Goal: Task Accomplishment & Management: Manage account settings

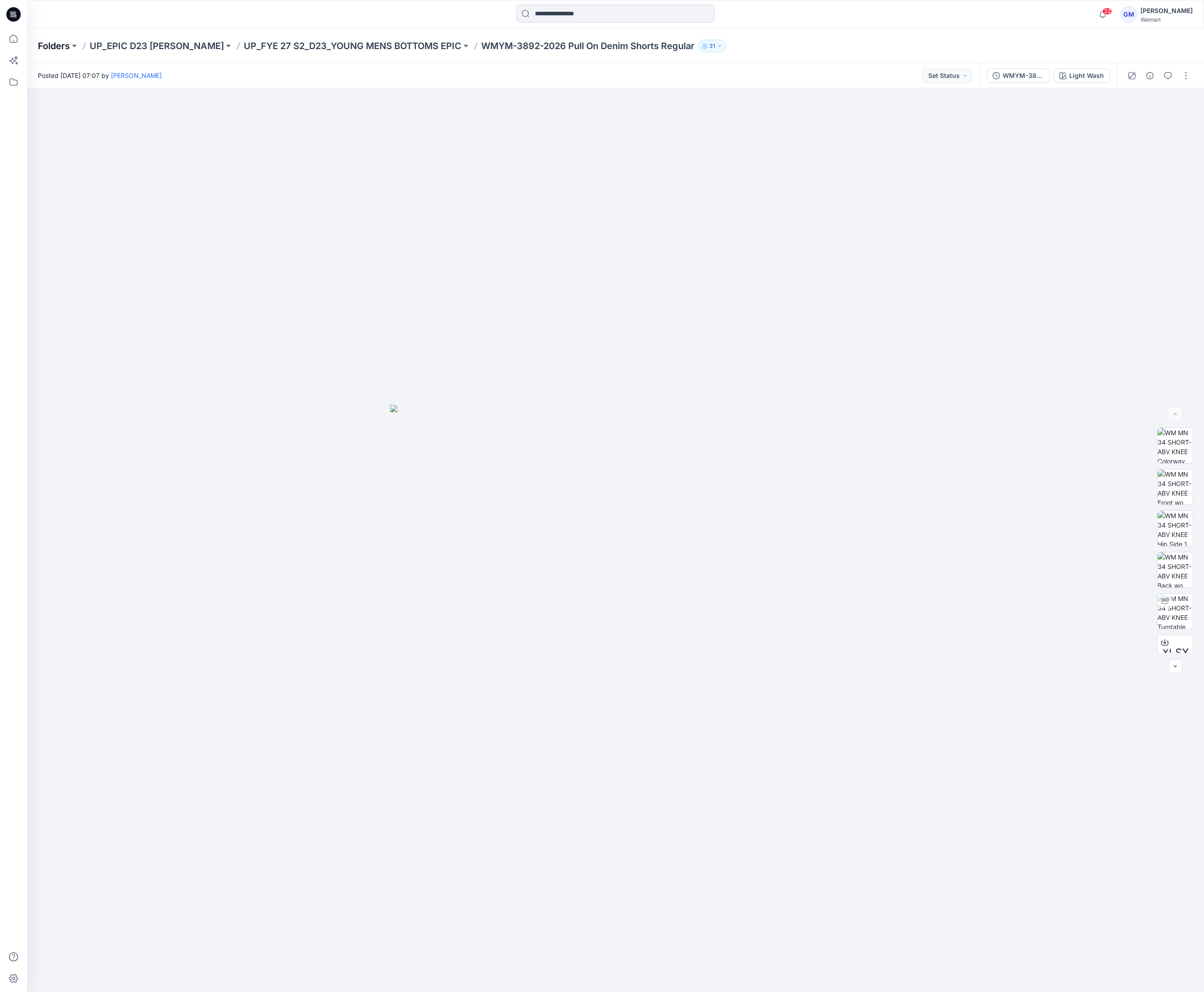
click at [63, 50] on p "Folders" at bounding box center [54, 46] width 32 height 13
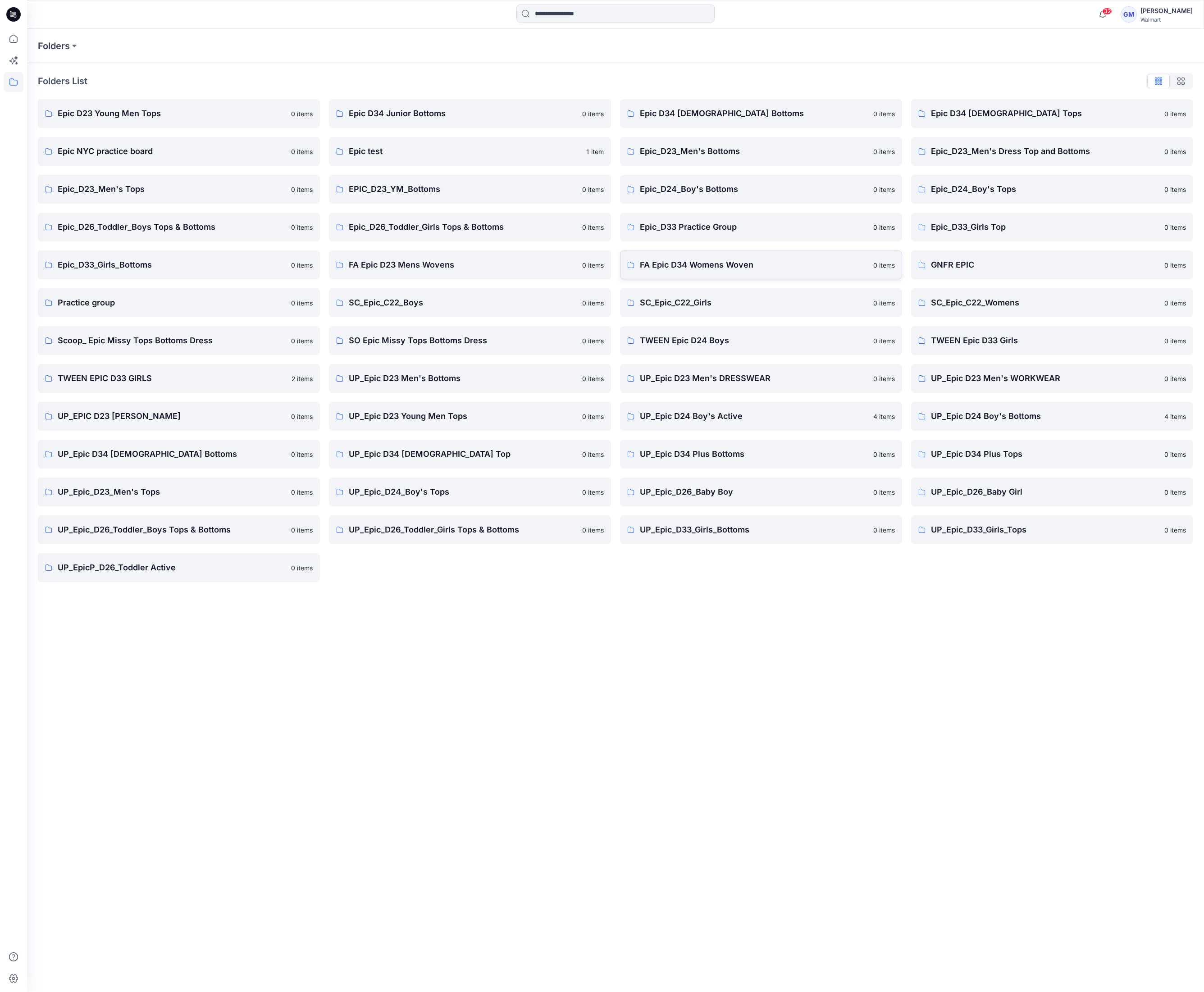
click at [685, 253] on link "FA Epic D34 Womens Woven 0 items" at bounding box center [761, 265] width 282 height 29
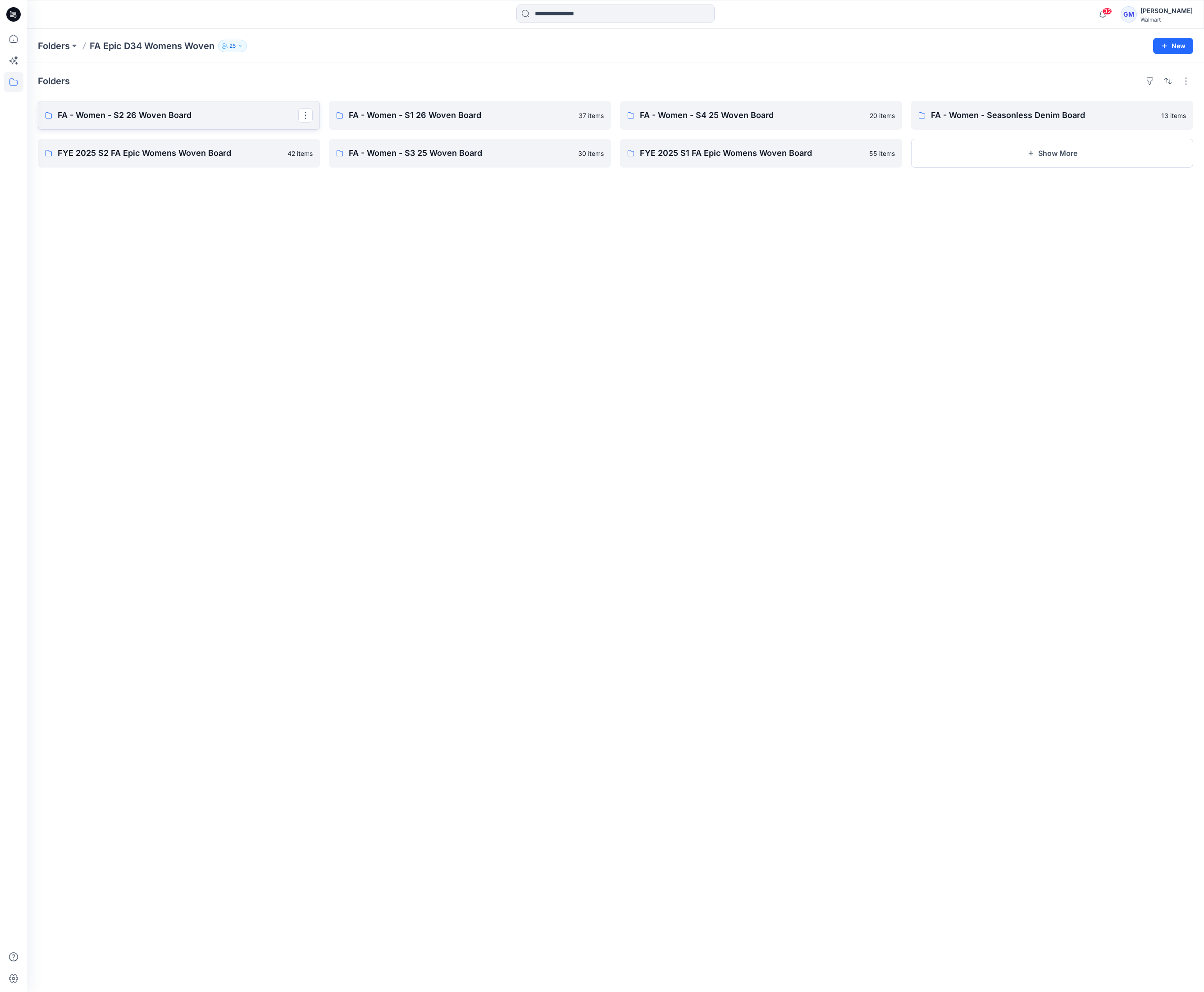
click at [219, 124] on link "FA - Women - S2 26 Woven Board" at bounding box center [179, 115] width 282 height 29
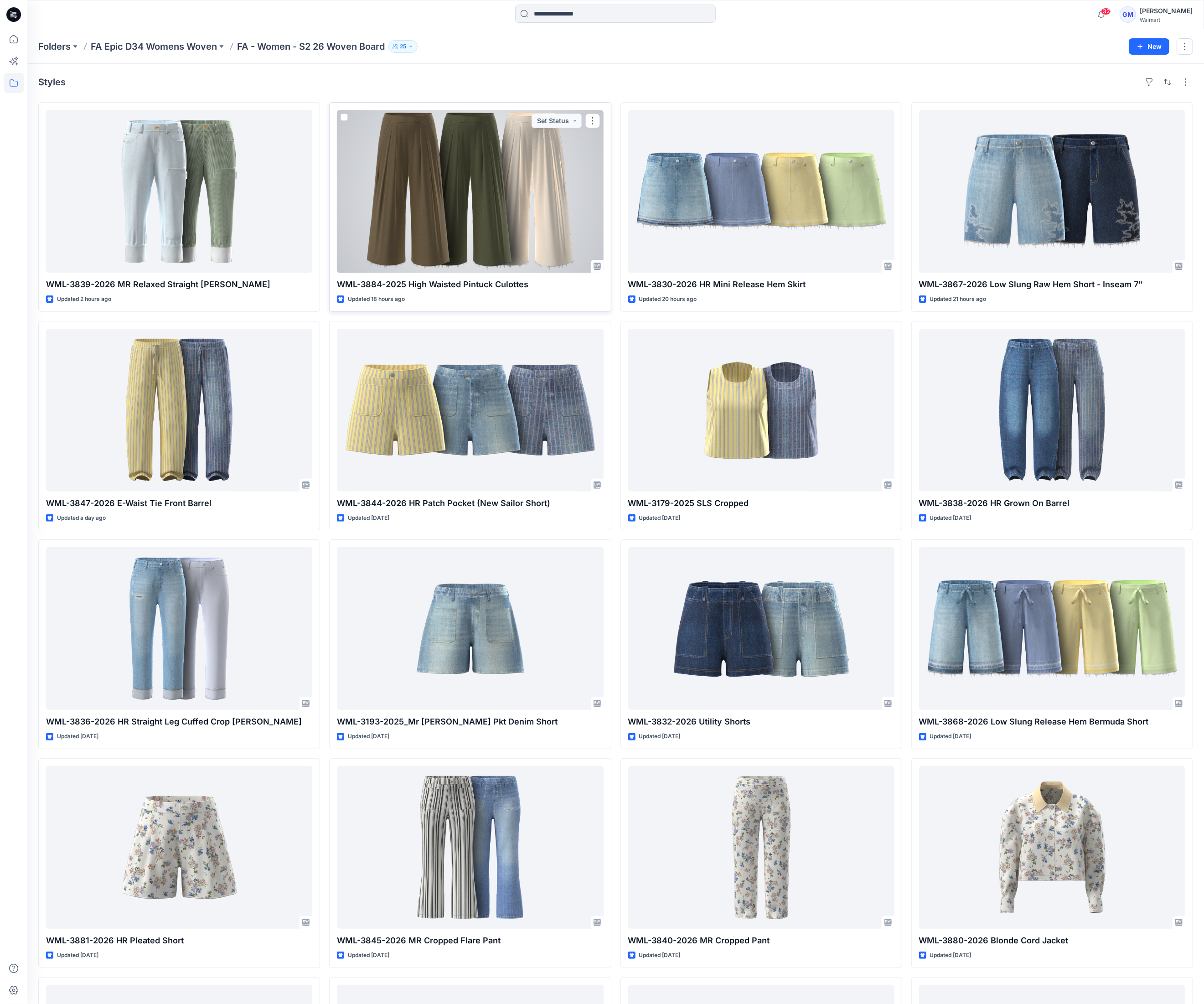
click at [538, 181] on div at bounding box center [470, 191] width 266 height 163
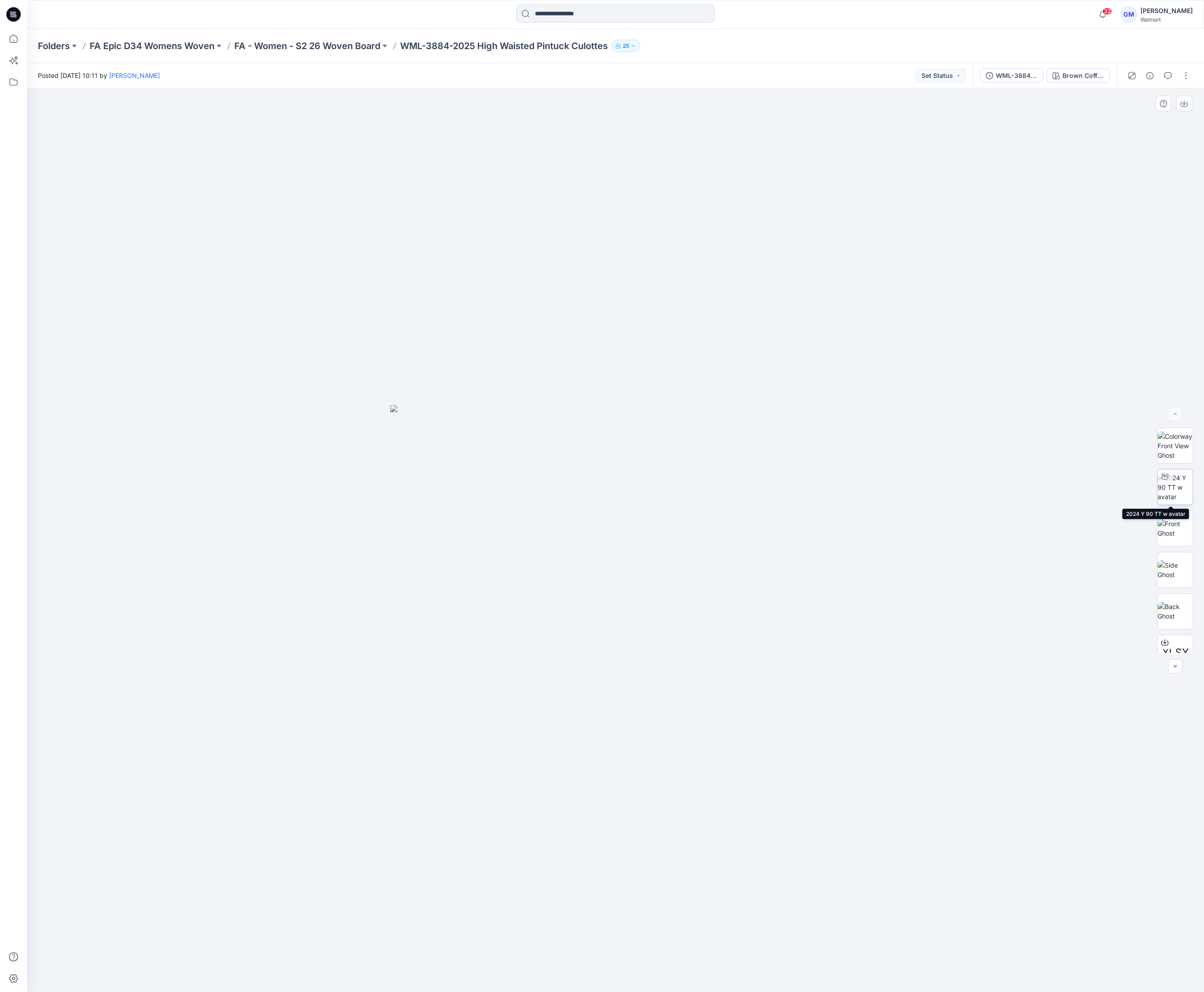
click at [1179, 486] on img at bounding box center [1175, 487] width 35 height 28
drag, startPoint x: 762, startPoint y: 585, endPoint x: 753, endPoint y: 184, distance: 401.1
click at [753, 184] on img at bounding box center [607, 128] width 1750 height 1728
drag, startPoint x: 647, startPoint y: 204, endPoint x: 659, endPoint y: 520, distance: 316.2
click at [659, 520] on img at bounding box center [618, 239] width 1846 height 1505
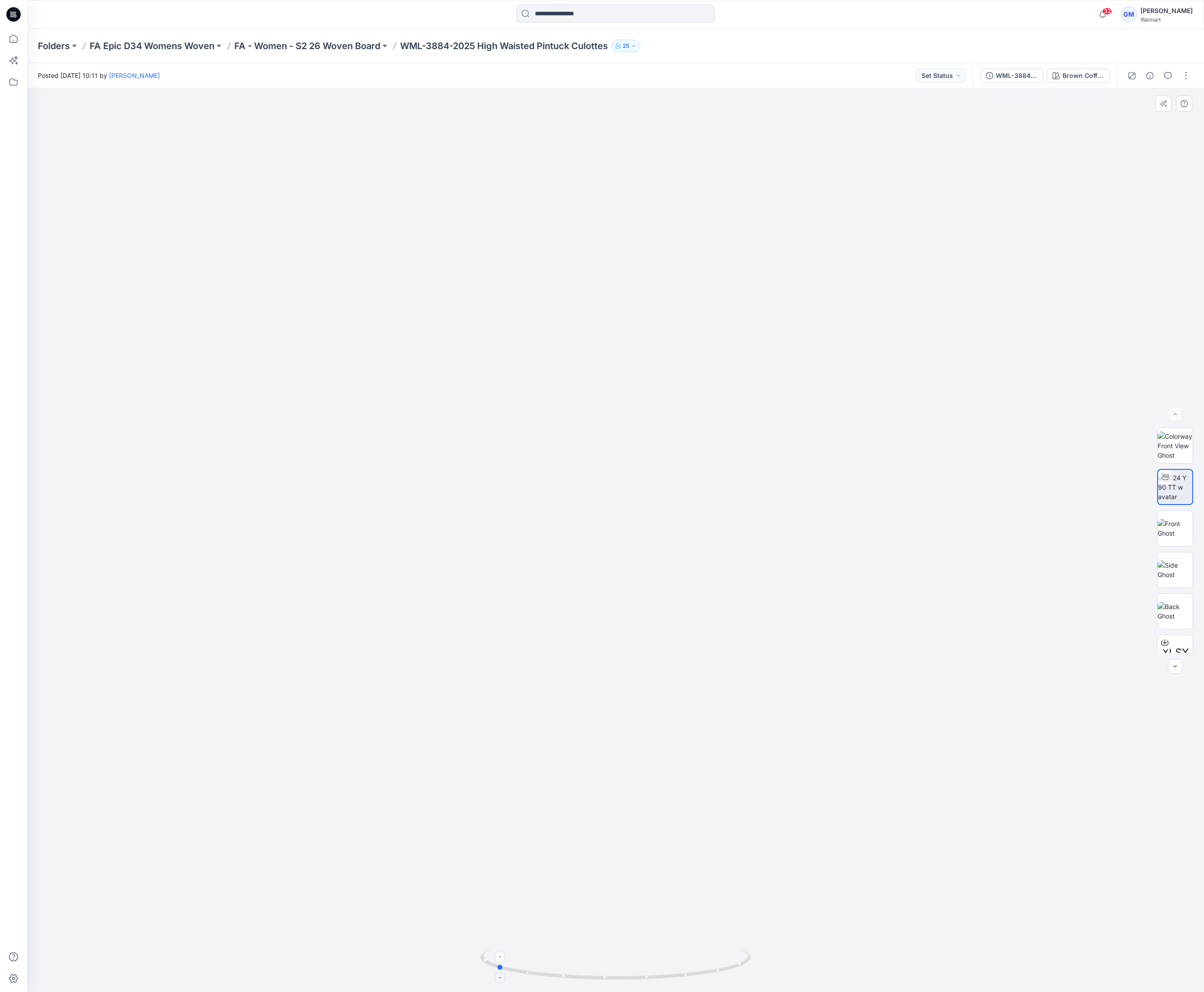
drag, startPoint x: 727, startPoint y: 976, endPoint x: 608, endPoint y: 962, distance: 119.8
click at [608, 962] on icon at bounding box center [617, 965] width 273 height 34
drag, startPoint x: 722, startPoint y: 982, endPoint x: 1201, endPoint y: 712, distance: 549.9
click at [867, 964] on div at bounding box center [615, 540] width 1177 height 903
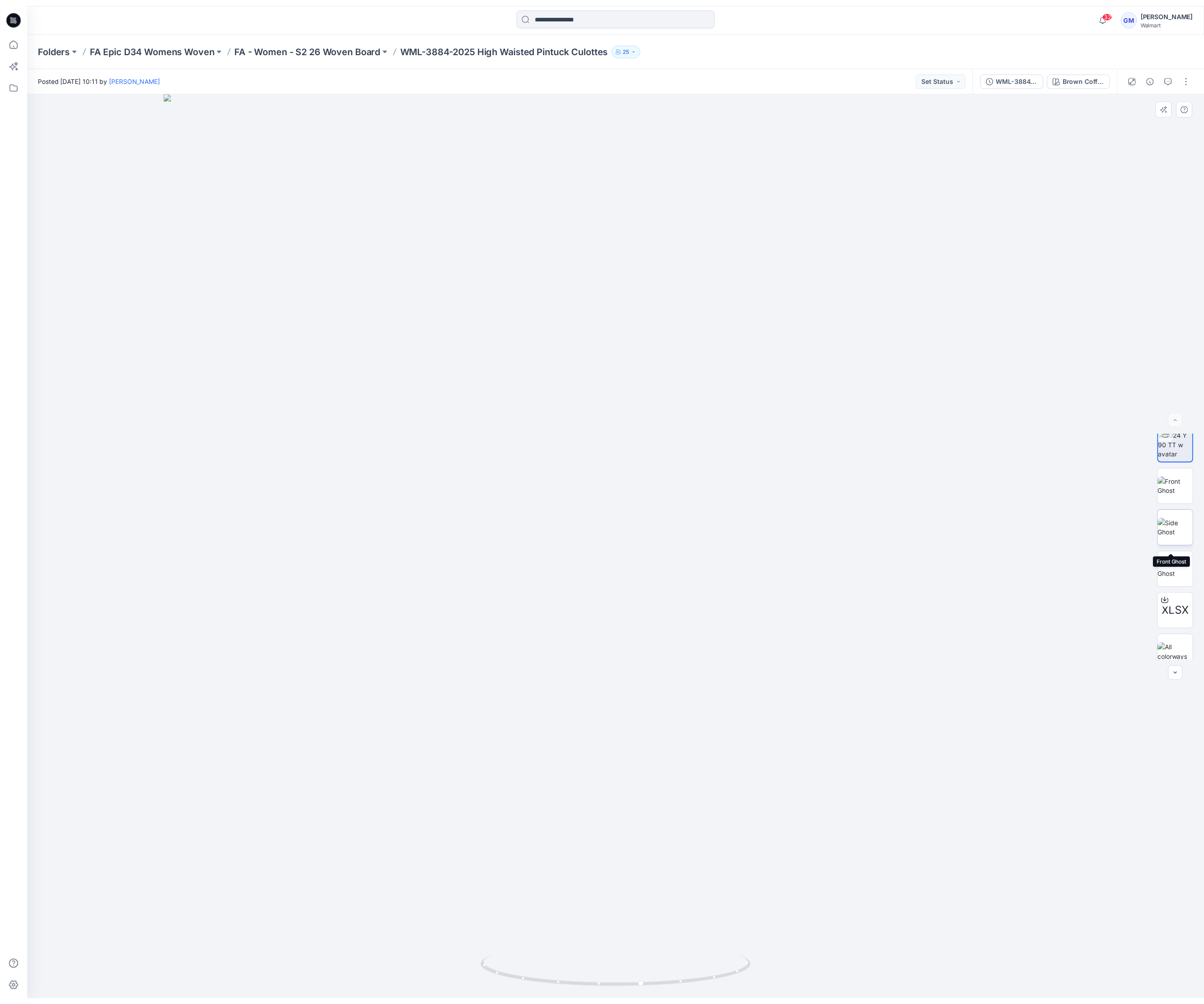
scroll to position [60, 0]
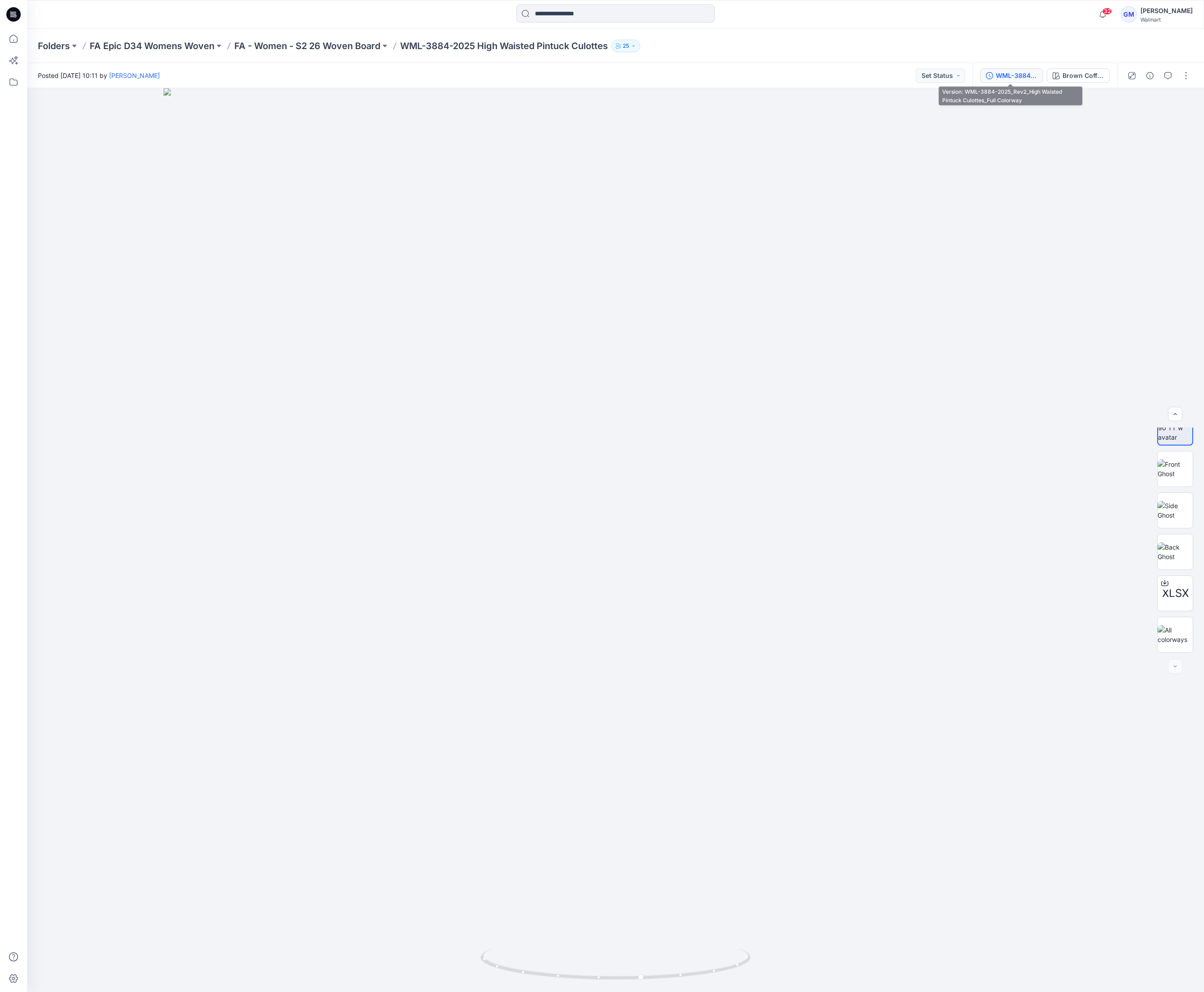
click at [1023, 75] on div "WML-3884-2025_Rev2_High Waisted Pintuck Culottes_Full Colorway" at bounding box center [1016, 75] width 42 height 10
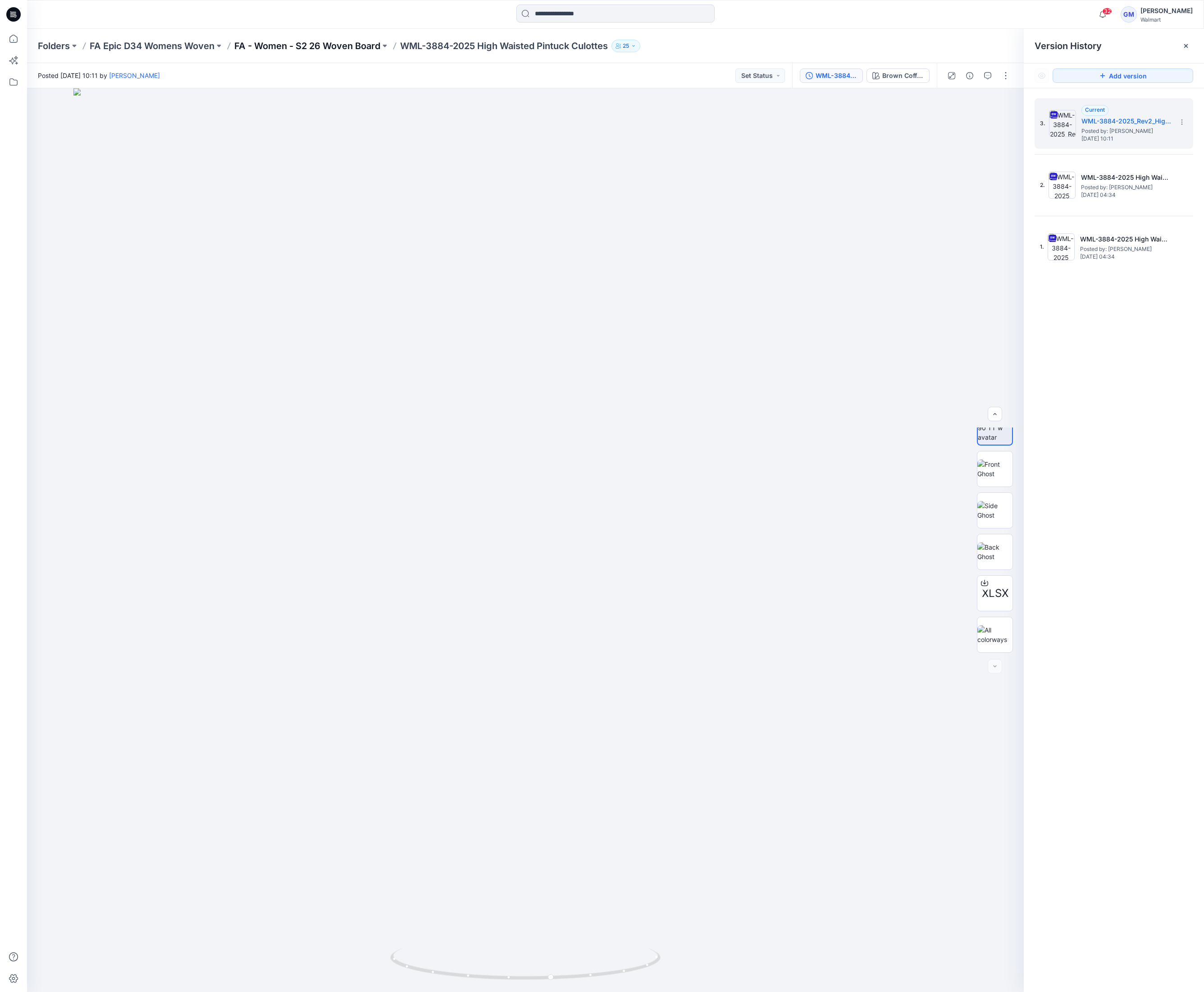
click at [288, 46] on p "FA - Women - S2 26 Woven Board" at bounding box center [307, 46] width 146 height 13
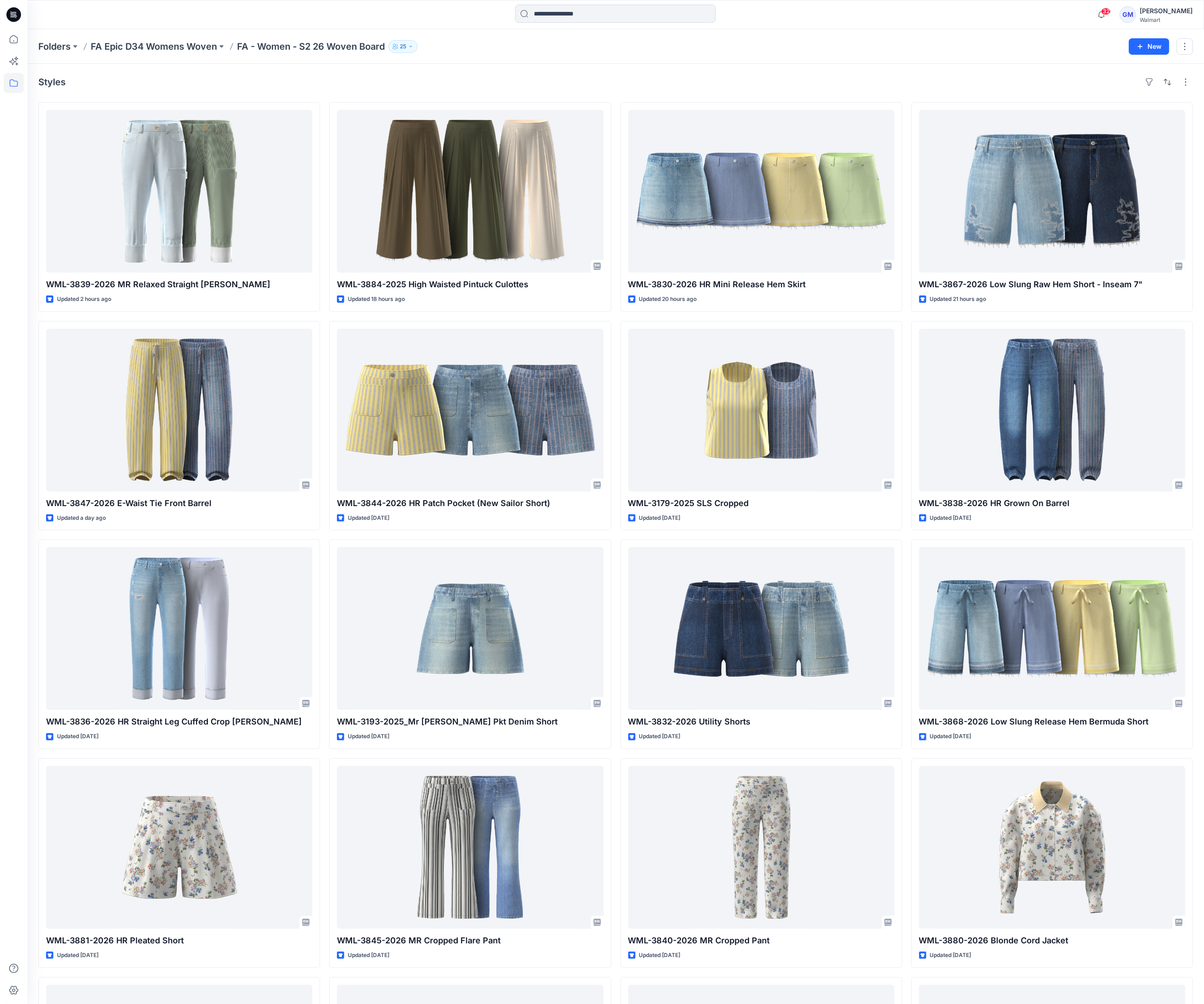
click at [622, 71] on div "Styles WML-3839-2026 MR Relaxed Straight Carpenter Updated 2 hours ago WML-3847…" at bounding box center [615, 756] width 1176 height 1385
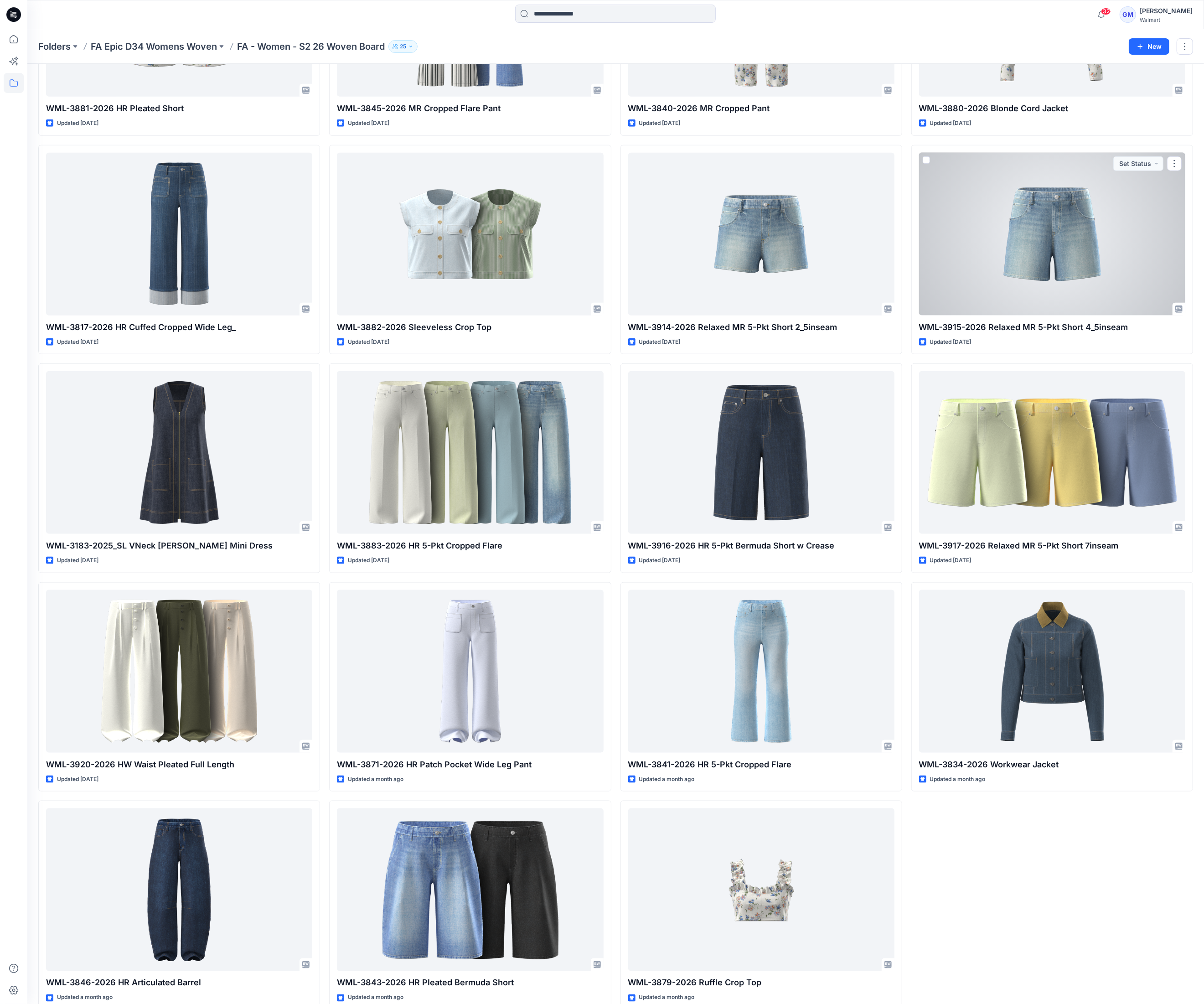
scroll to position [850, 0]
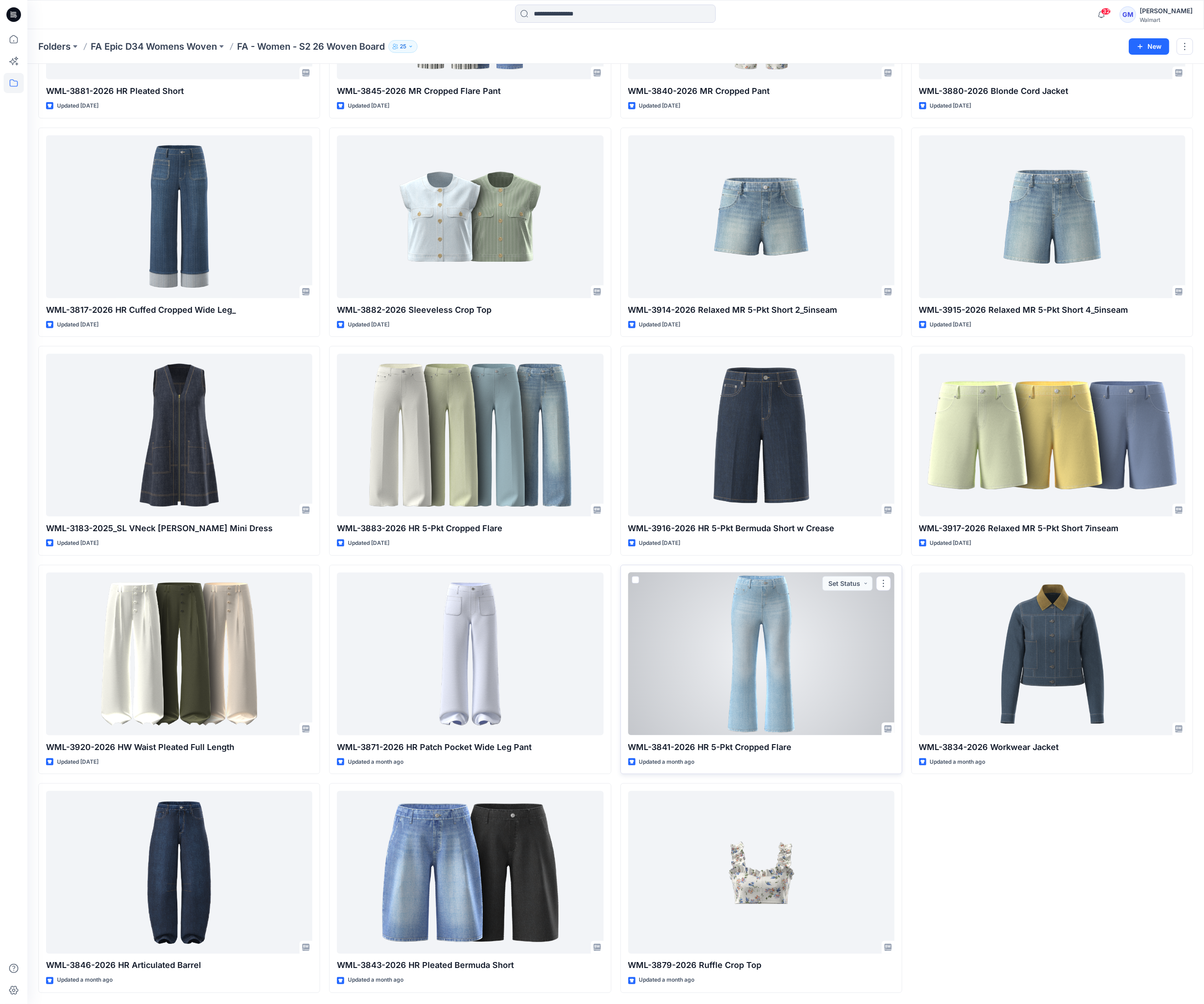
click at [778, 689] on div at bounding box center [761, 654] width 266 height 163
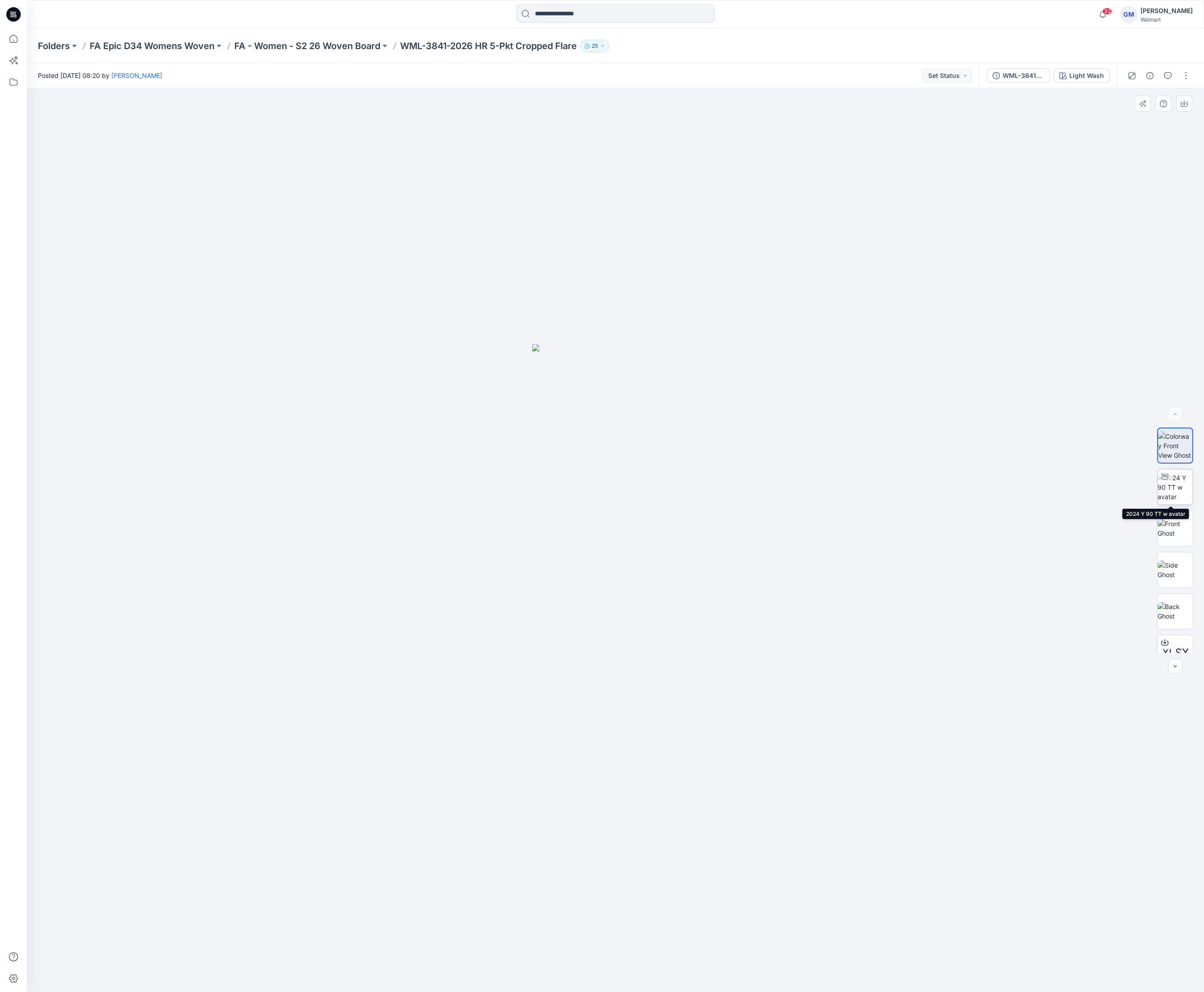
click at [1170, 485] on img at bounding box center [1175, 487] width 35 height 28
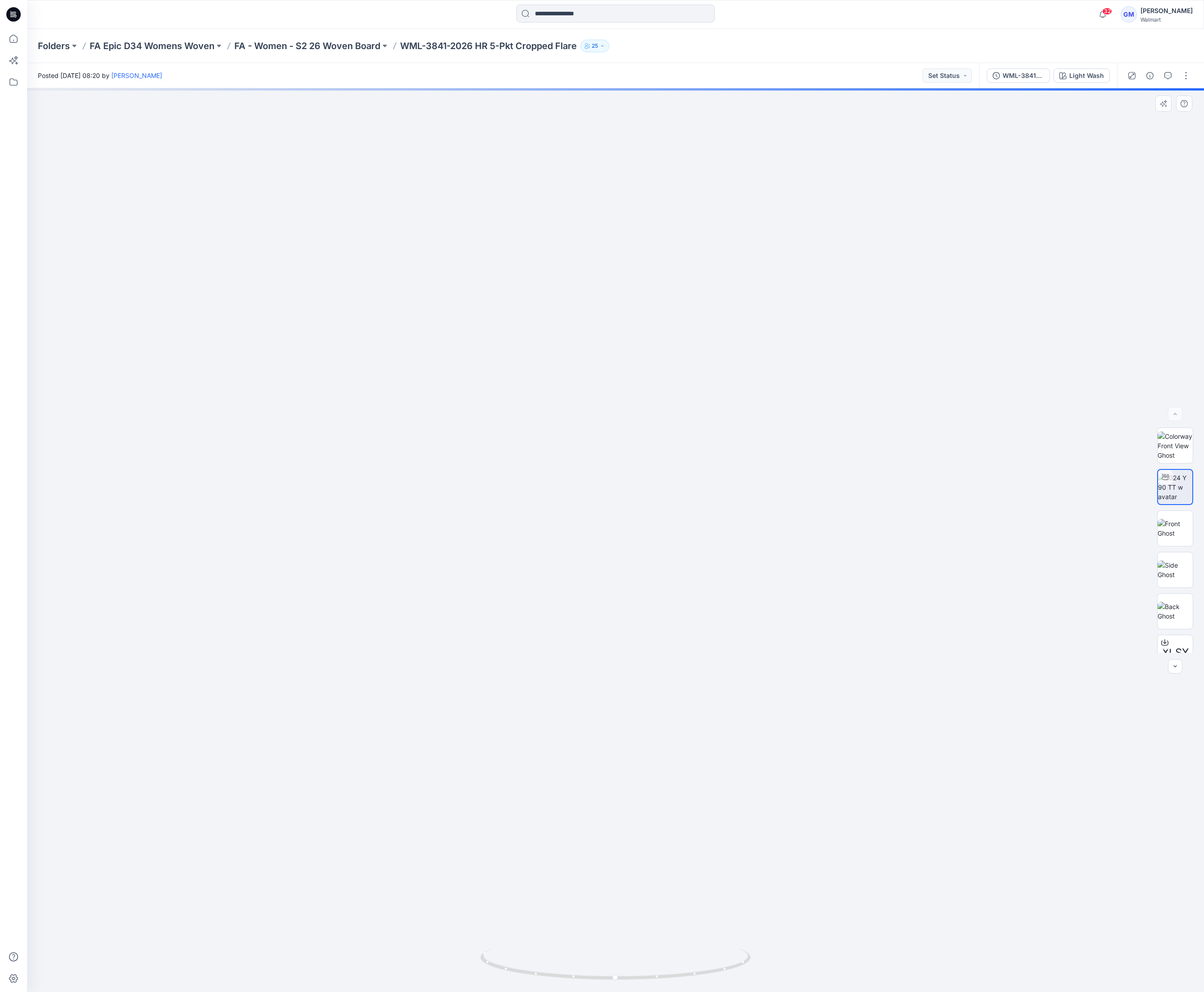
drag, startPoint x: 607, startPoint y: 484, endPoint x: 581, endPoint y: 231, distance: 254.3
click at [581, 231] on img at bounding box center [598, 162] width 1846 height 1659
drag, startPoint x: 656, startPoint y: 681, endPoint x: 647, endPoint y: 507, distance: 174.2
click at [647, 507] on img at bounding box center [604, 339] width 1308 height 1307
drag, startPoint x: 683, startPoint y: 978, endPoint x: 443, endPoint y: 973, distance: 240.1
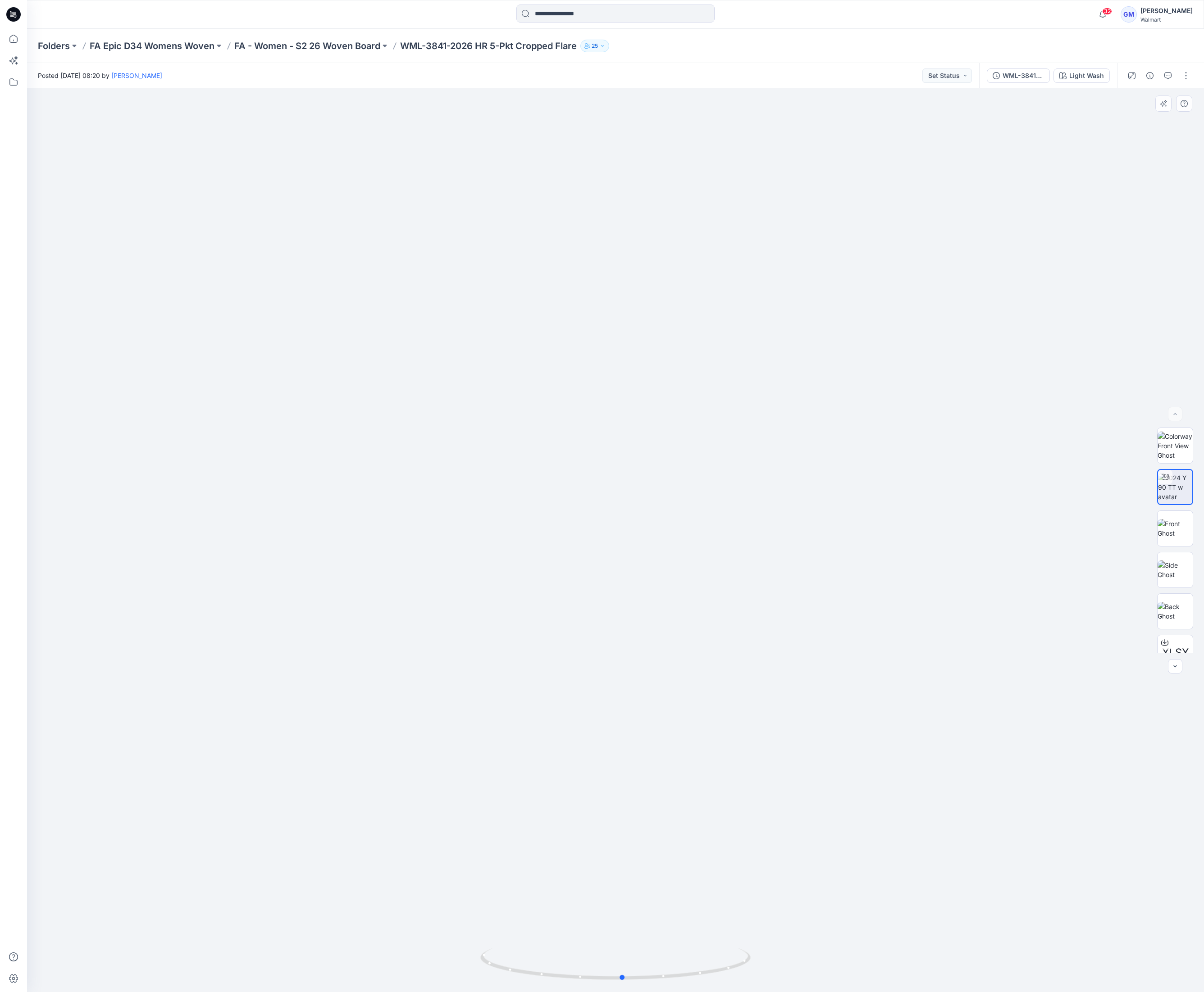
click at [443, 973] on div at bounding box center [615, 540] width 1177 height 903
click at [16, 40] on icon at bounding box center [14, 39] width 20 height 20
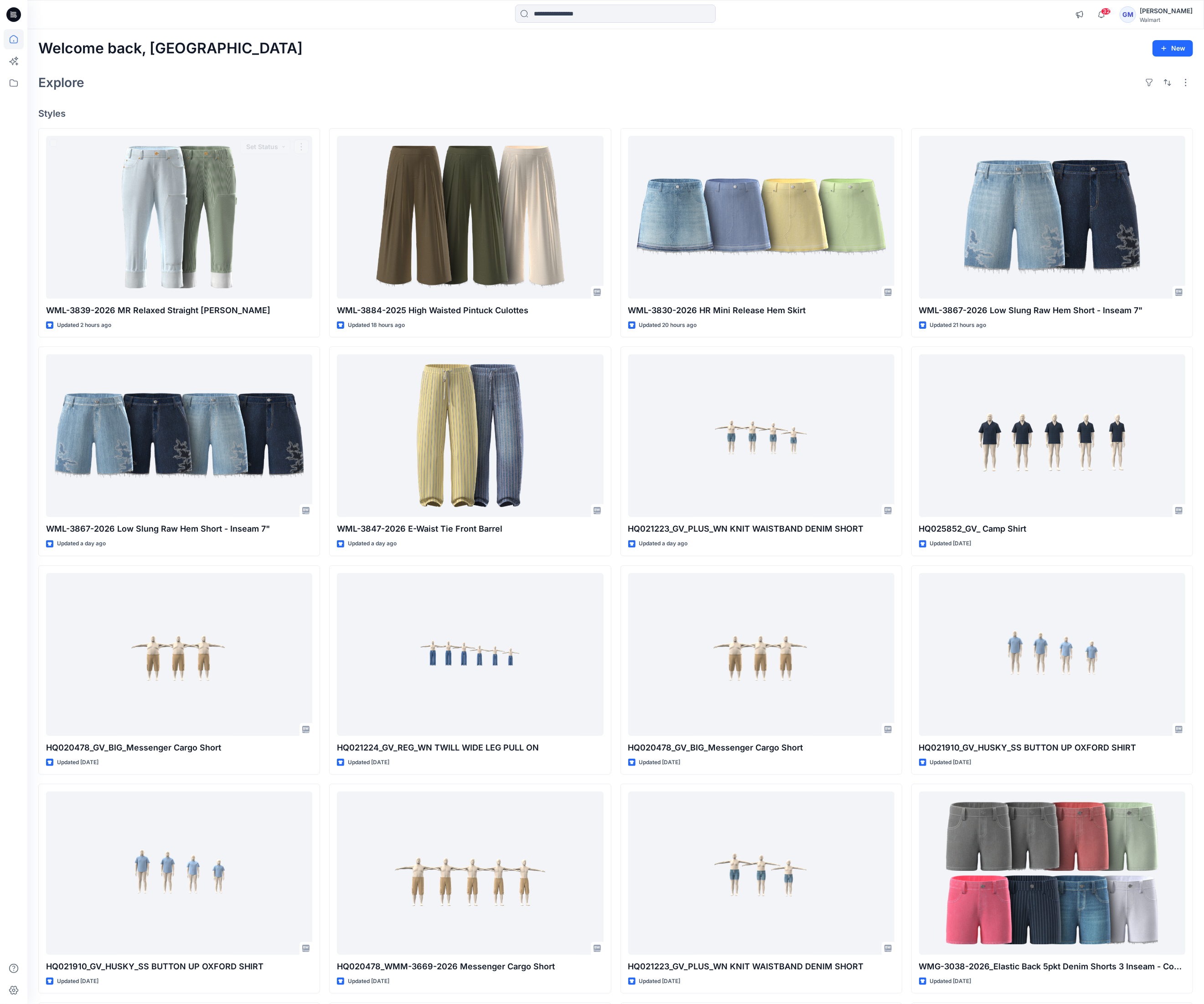
click at [306, 98] on div "Welcome back, Gayan New Explore Styles WML-3839-2026 MR Relaxed Straight Carpen…" at bounding box center [615, 752] width 1176 height 1445
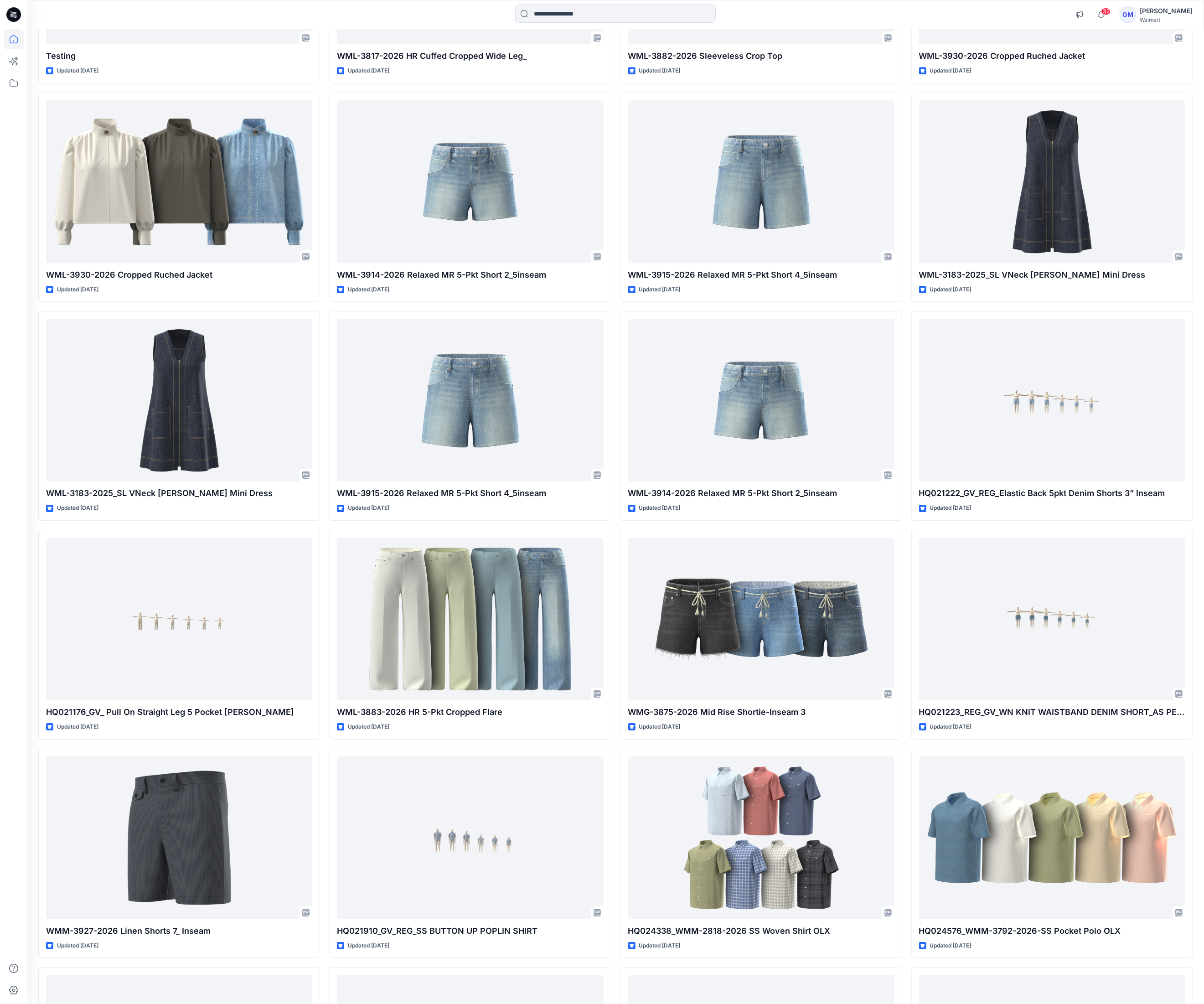
scroll to position [3097, 0]
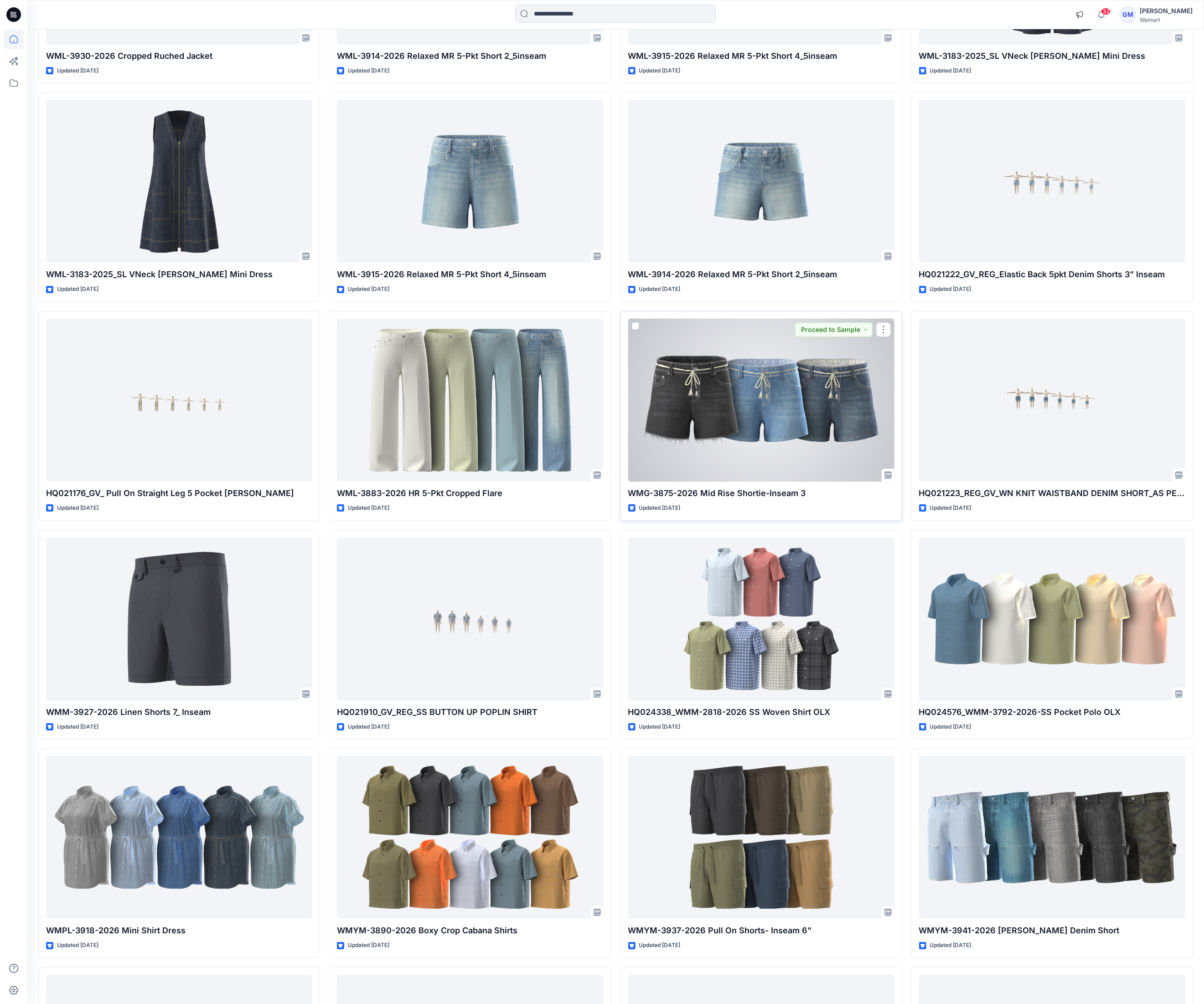
click at [741, 422] on div at bounding box center [761, 400] width 266 height 163
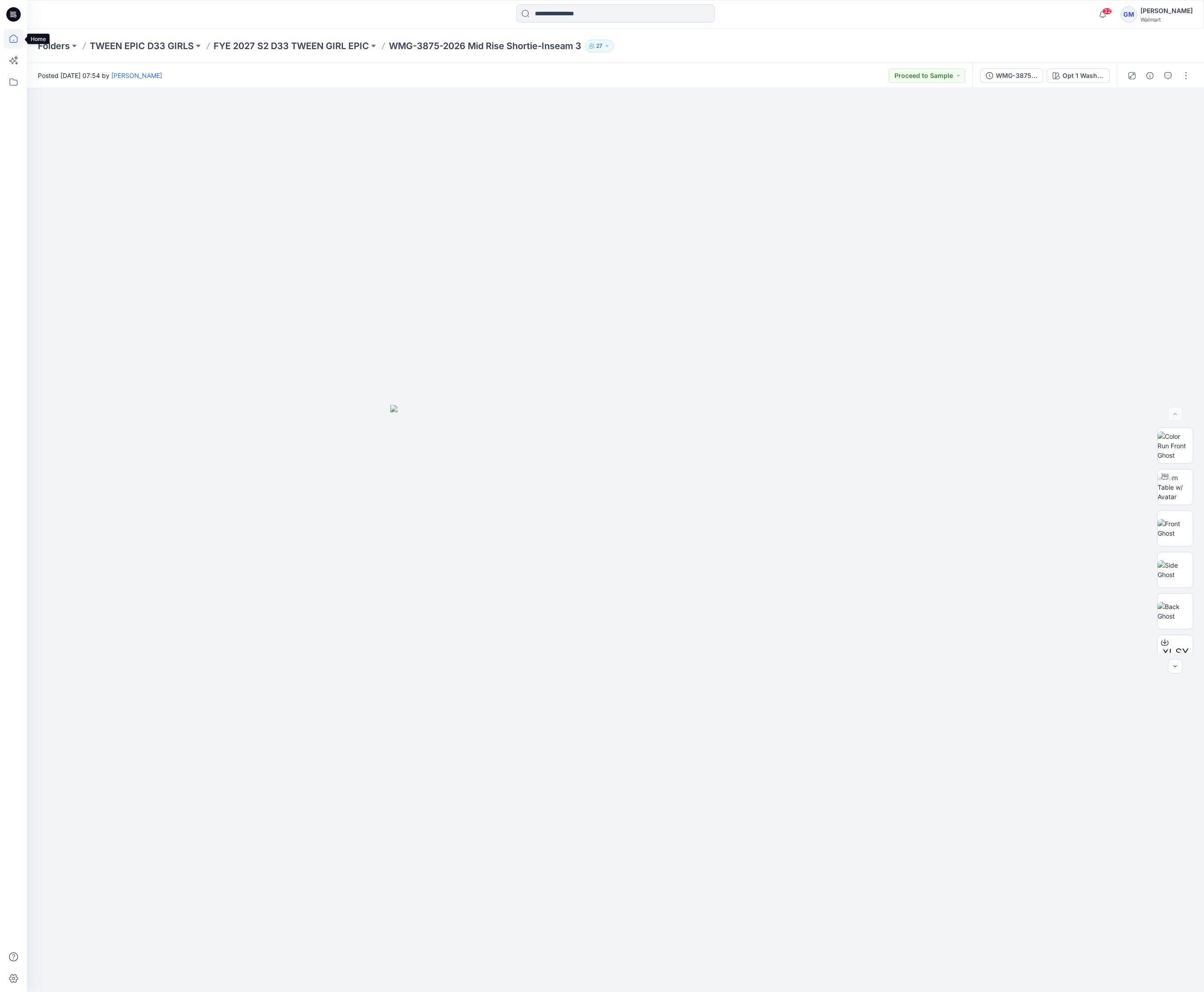
click at [11, 36] on icon at bounding box center [14, 39] width 20 height 20
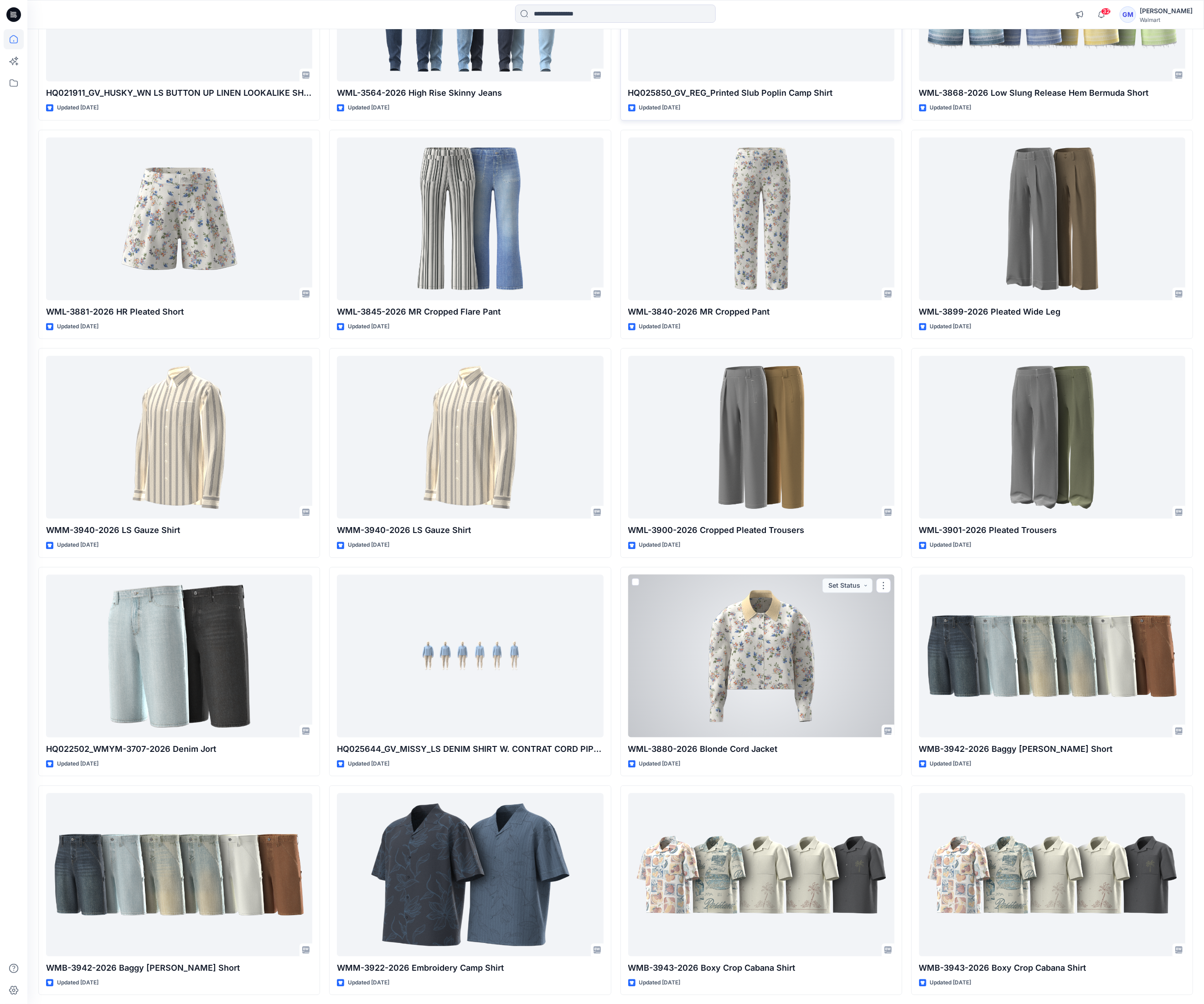
scroll to position [1550, 0]
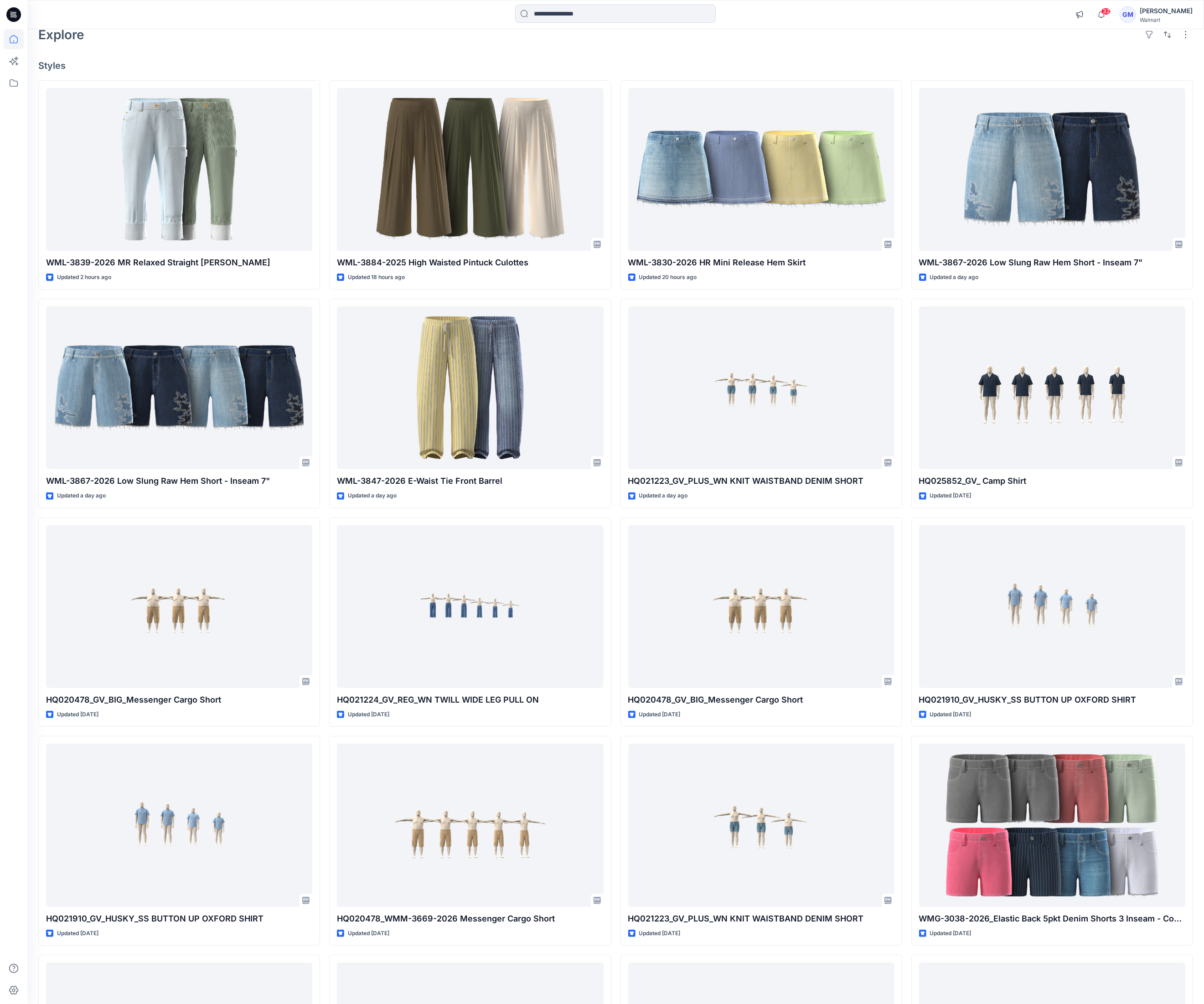
scroll to position [0, 0]
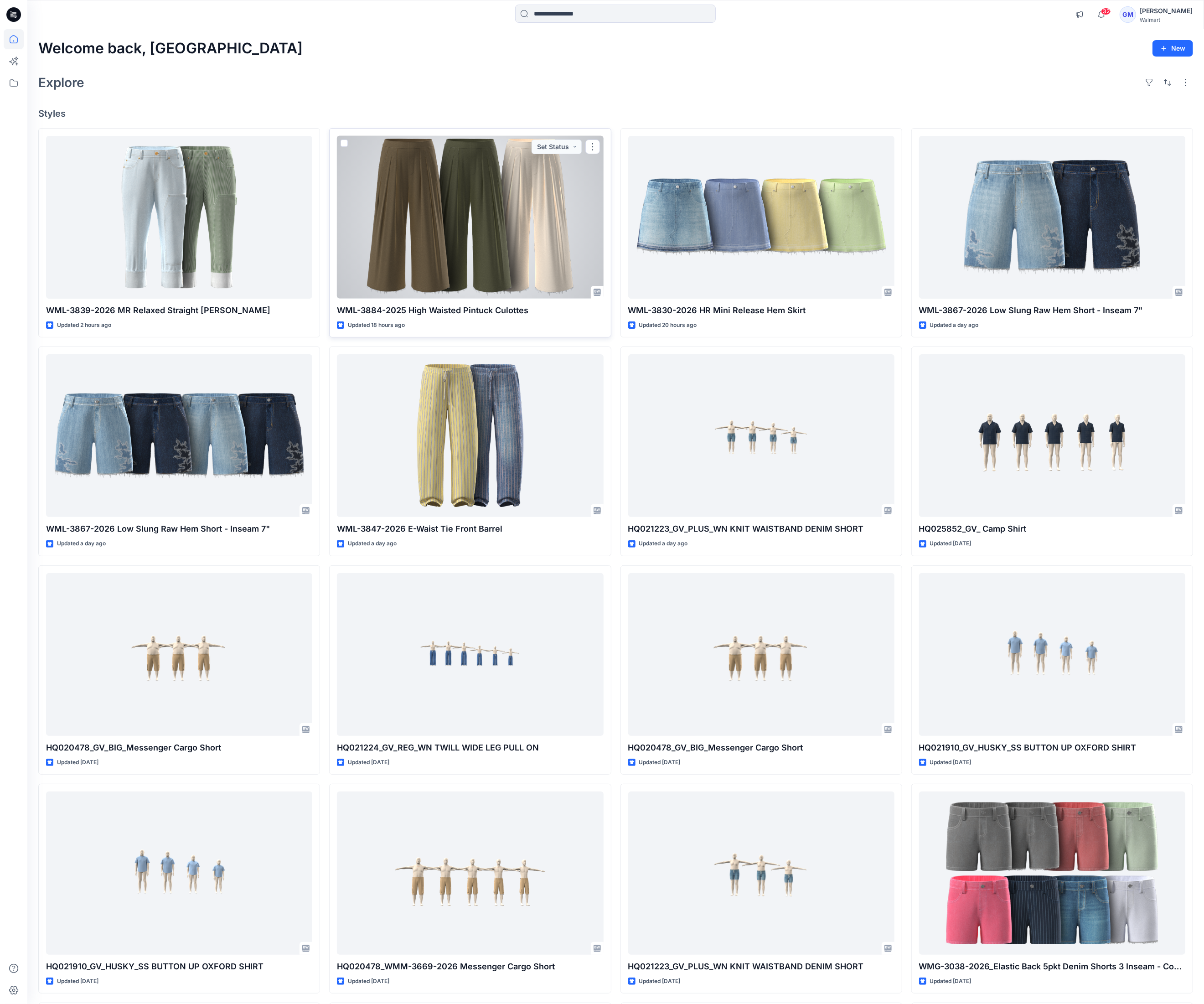
click at [551, 238] on div at bounding box center [470, 217] width 266 height 163
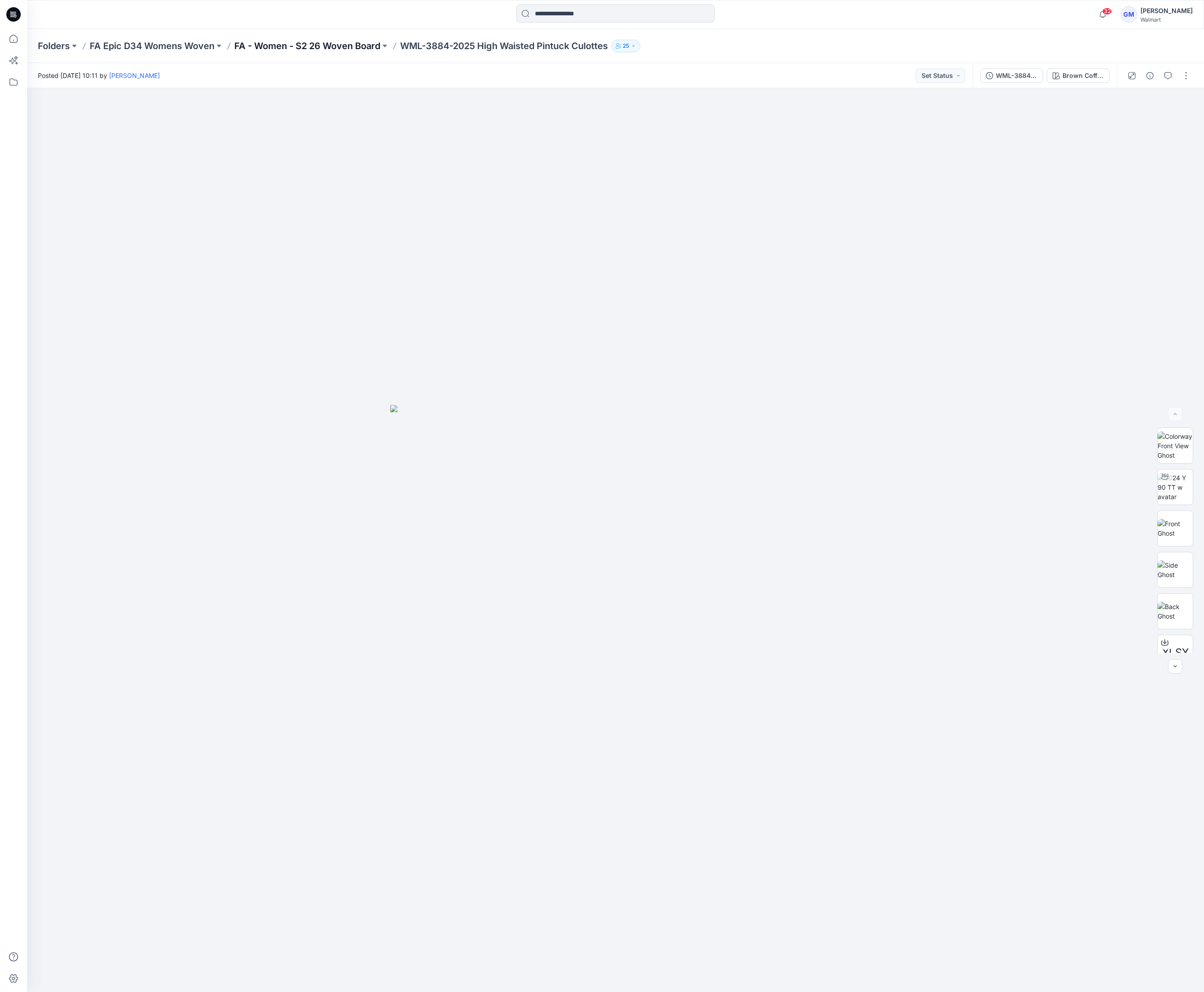
click at [348, 43] on p "FA - Women - S2 26 Woven Board" at bounding box center [307, 46] width 146 height 13
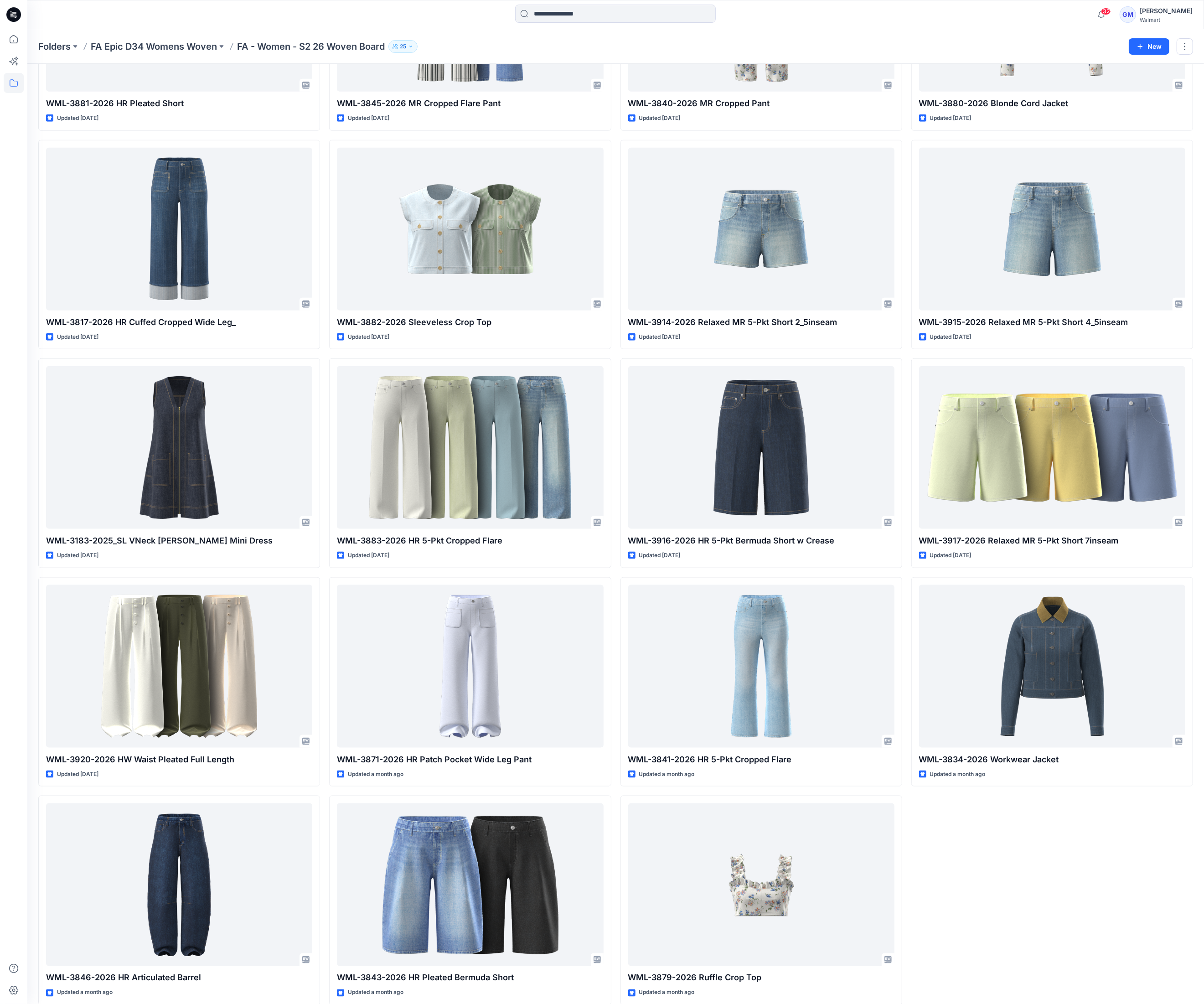
scroll to position [850, 0]
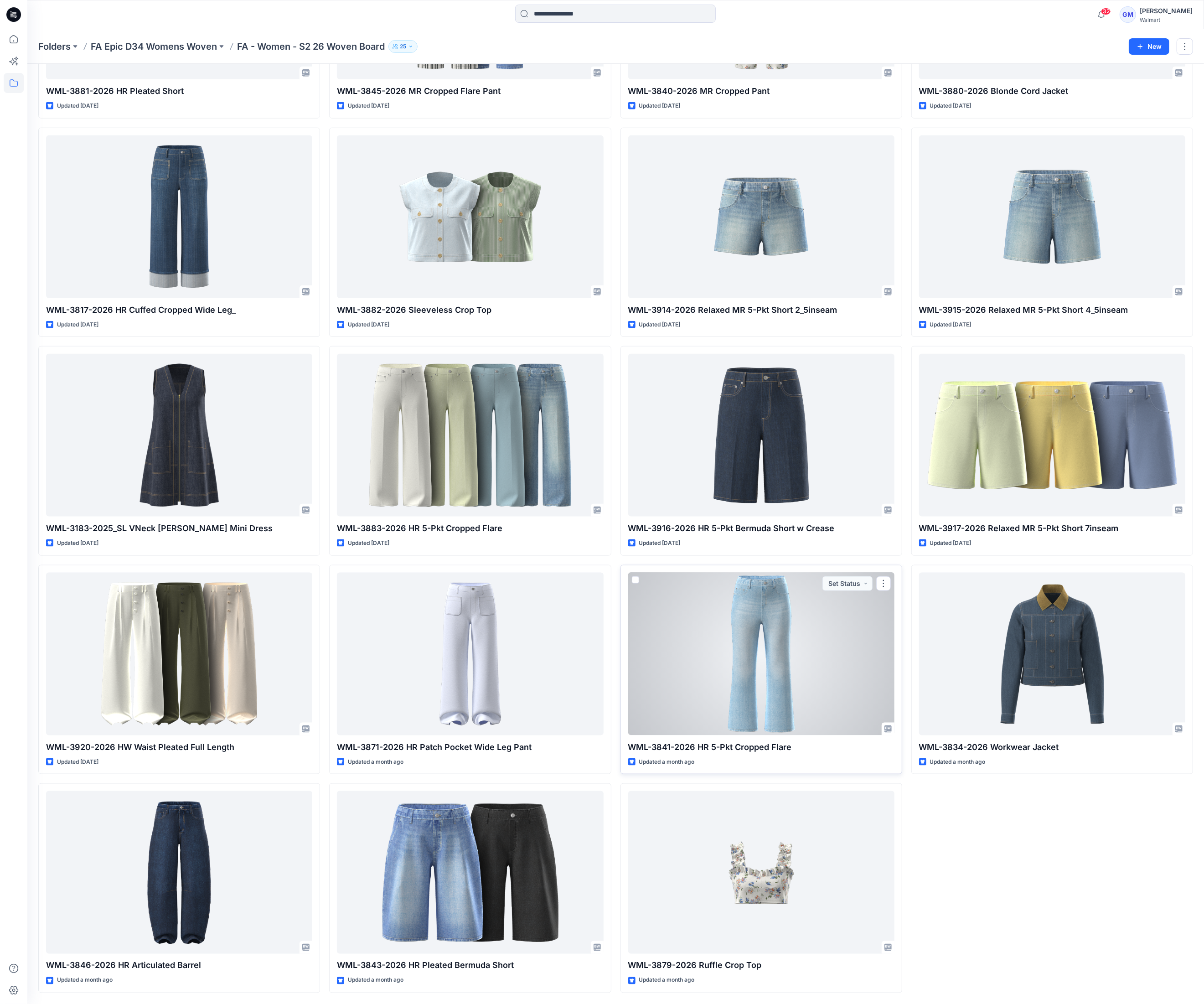
click at [821, 694] on div at bounding box center [761, 654] width 266 height 163
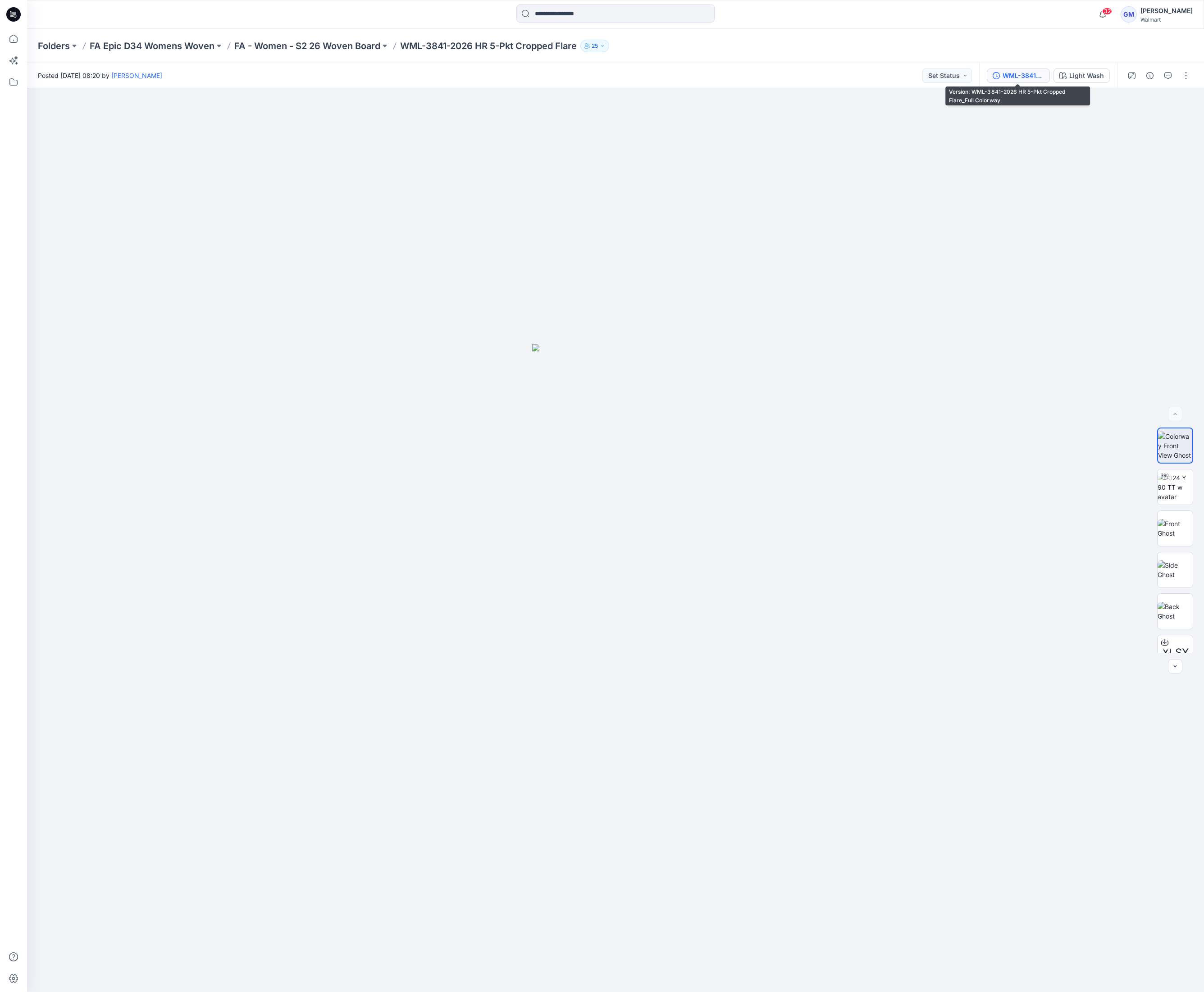
click at [1029, 79] on div "WML-3841-2026 HR 5-Pkt Cropped Flare_Full Colorway" at bounding box center [1024, 75] width 42 height 10
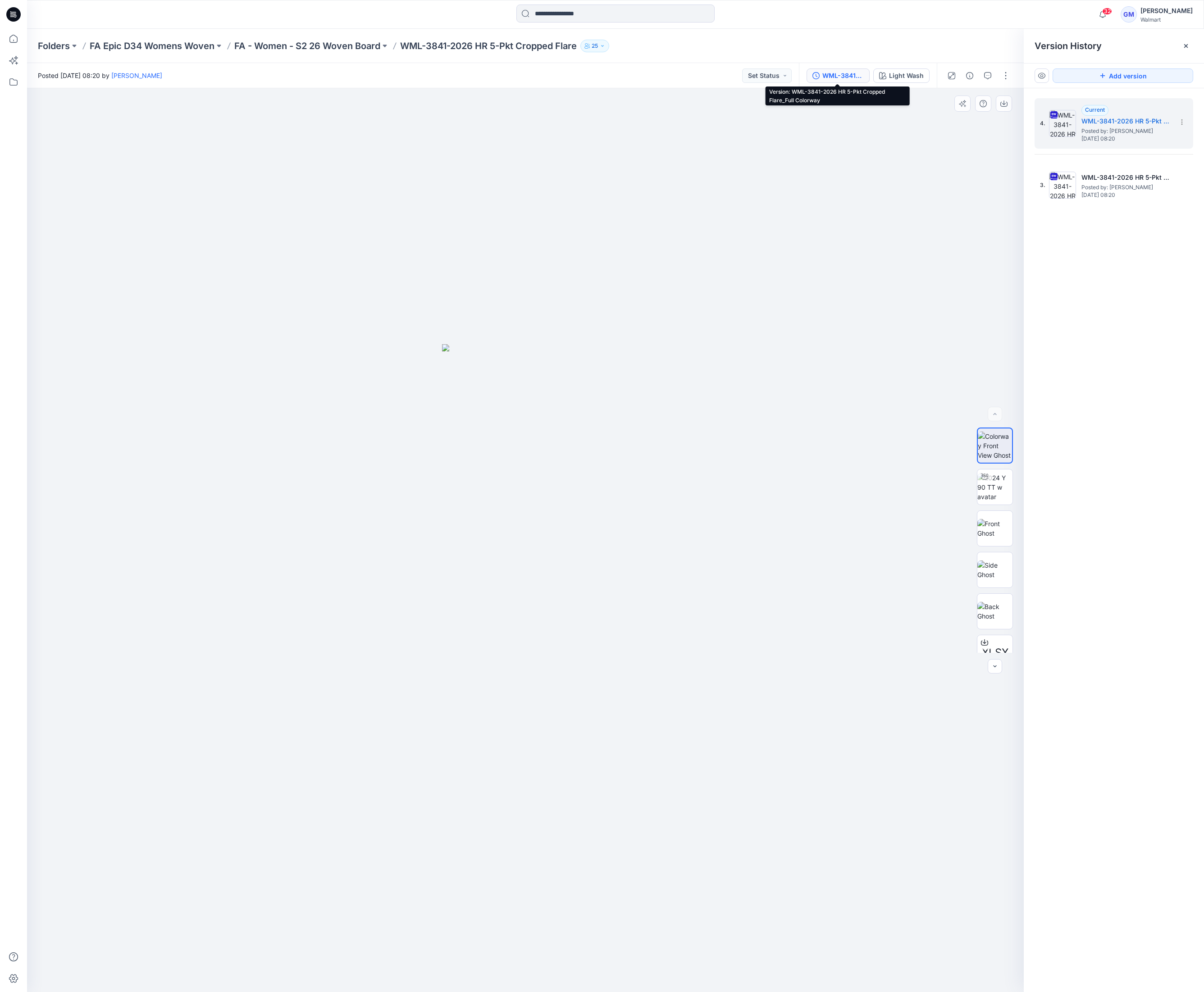
click at [778, 732] on div at bounding box center [525, 541] width 997 height 904
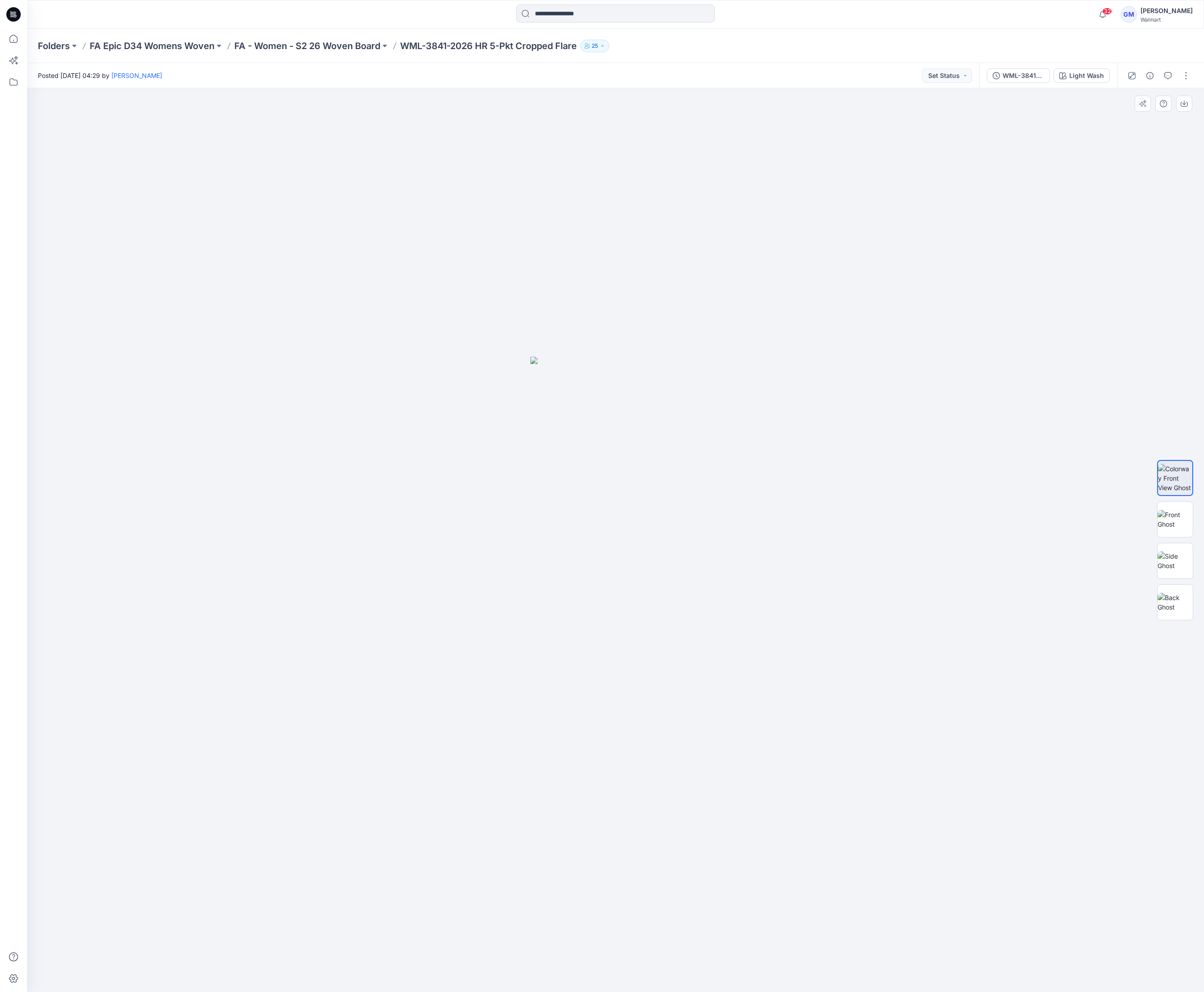
drag, startPoint x: 776, startPoint y: 820, endPoint x: 814, endPoint y: 781, distance: 54.5
click at [776, 820] on div at bounding box center [615, 541] width 1177 height 904
click at [1020, 79] on div "WML-3841-2026_Rev1_HR 5-Pkt Cropped Flare_Full Colorway" at bounding box center [1024, 75] width 42 height 10
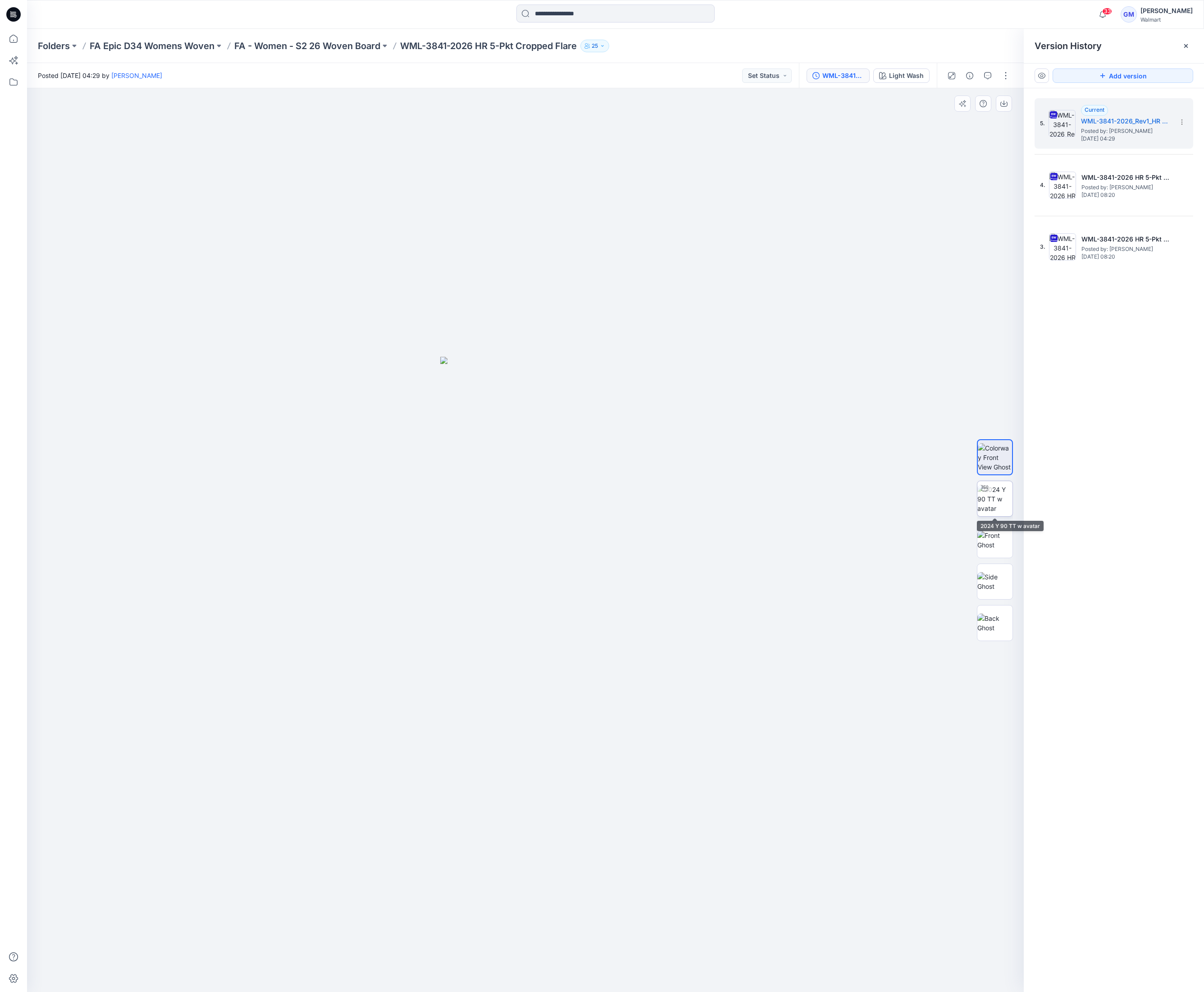
click at [988, 506] on img at bounding box center [995, 499] width 35 height 28
drag, startPoint x: 647, startPoint y: 806, endPoint x: 630, endPoint y: 565, distance: 241.6
click at [630, 565] on img at bounding box center [508, 348] width 1288 height 1288
drag, startPoint x: 648, startPoint y: 982, endPoint x: 404, endPoint y: 978, distance: 244.0
click at [404, 978] on div at bounding box center [525, 969] width 271 height 45
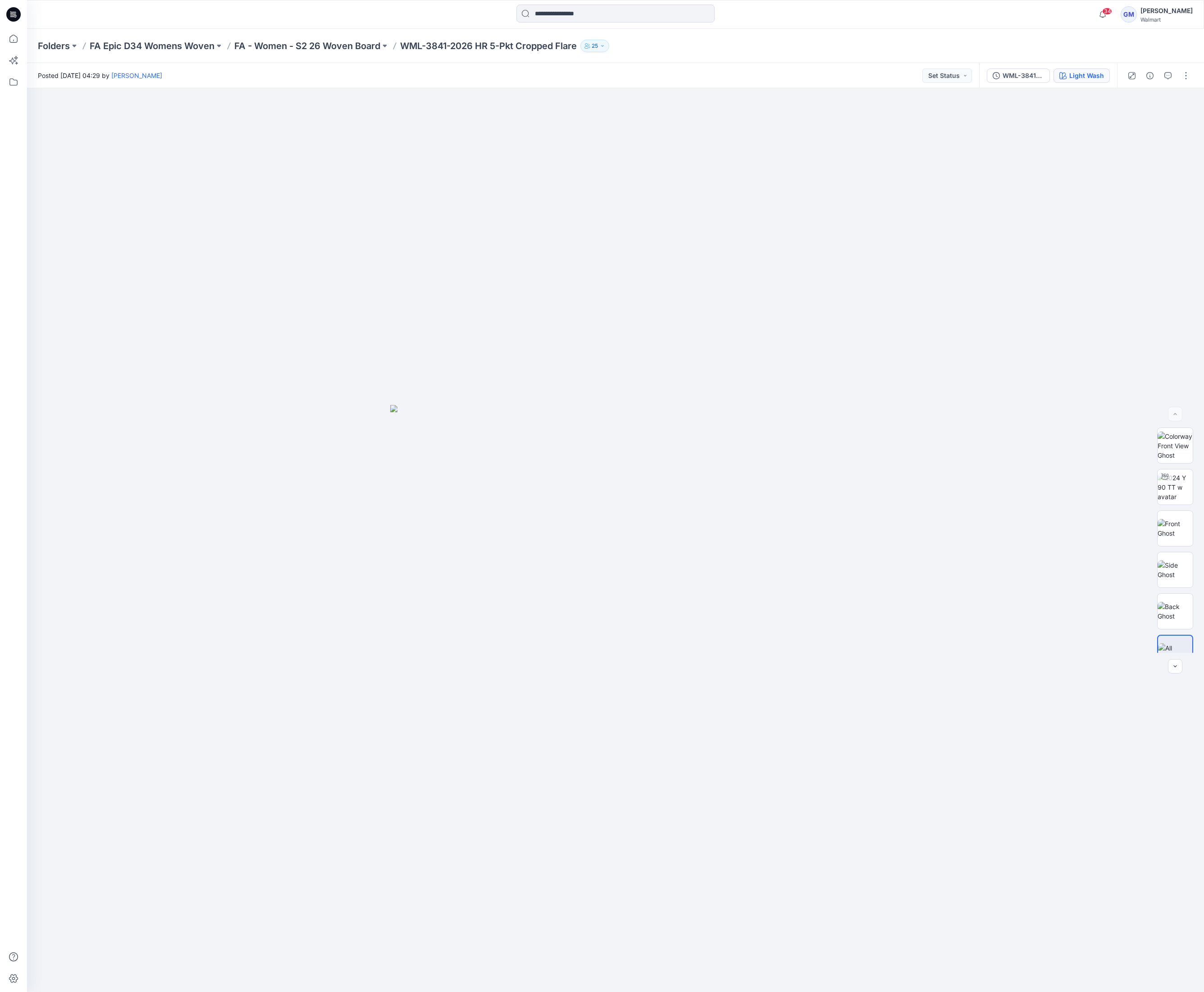
click at [1069, 68] on button "Light Wash" at bounding box center [1082, 75] width 56 height 14
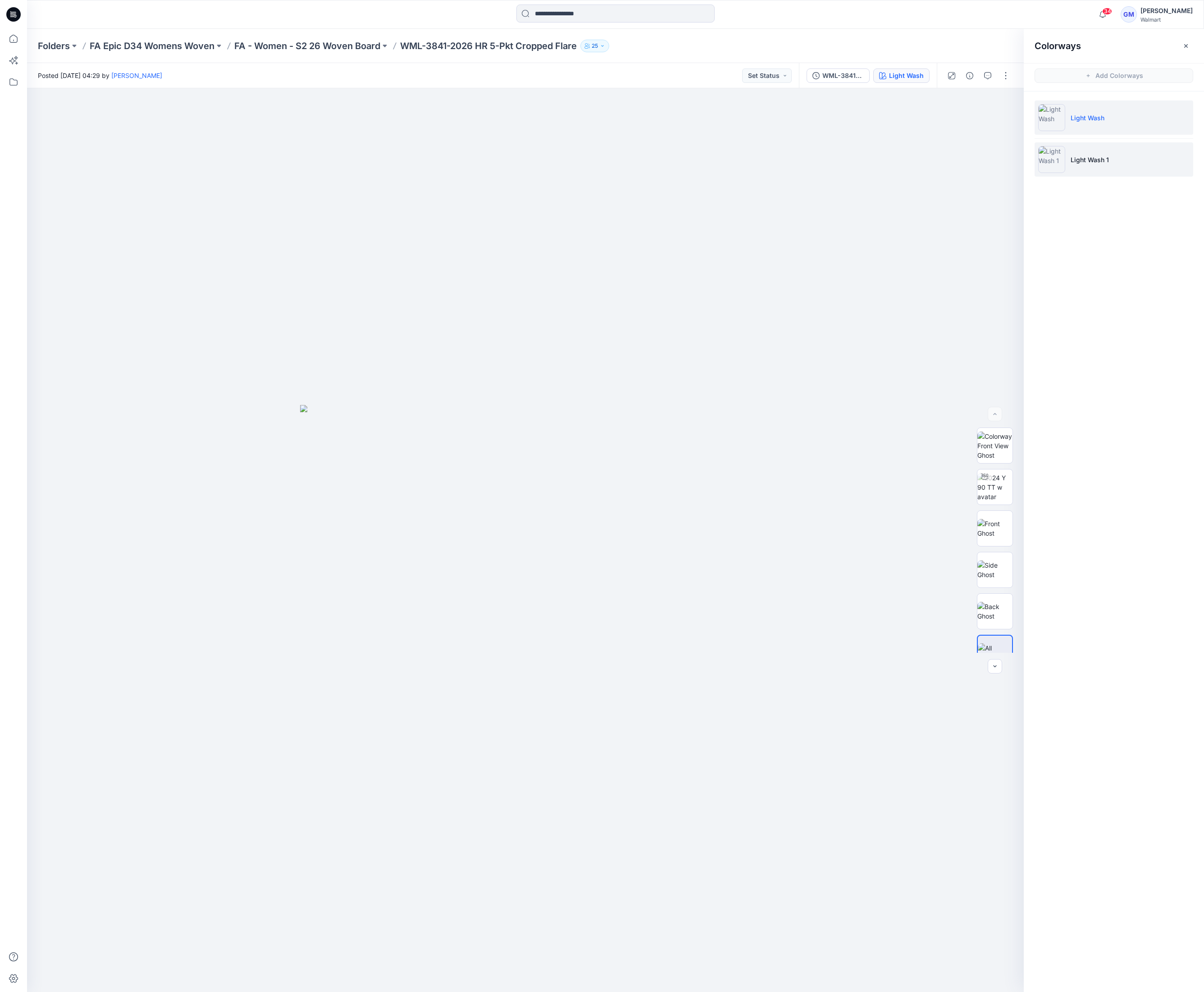
click at [1089, 171] on li "Light Wash 1" at bounding box center [1114, 159] width 159 height 34
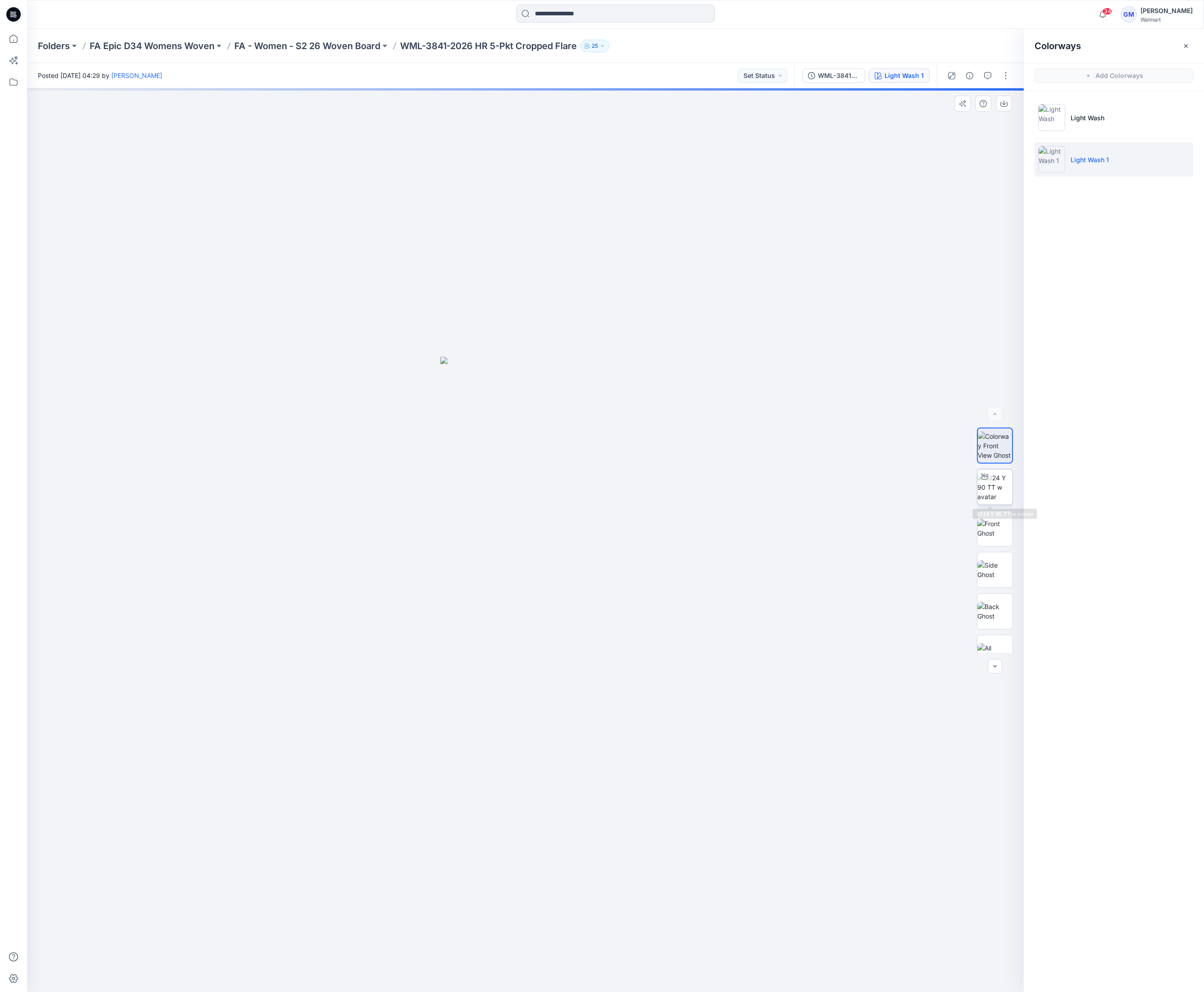
click at [998, 493] on img at bounding box center [995, 487] width 35 height 28
drag, startPoint x: 604, startPoint y: 978, endPoint x: 373, endPoint y: 975, distance: 231.0
click at [373, 975] on div at bounding box center [525, 540] width 997 height 903
click at [1009, 79] on button "button" at bounding box center [1006, 75] width 14 height 14
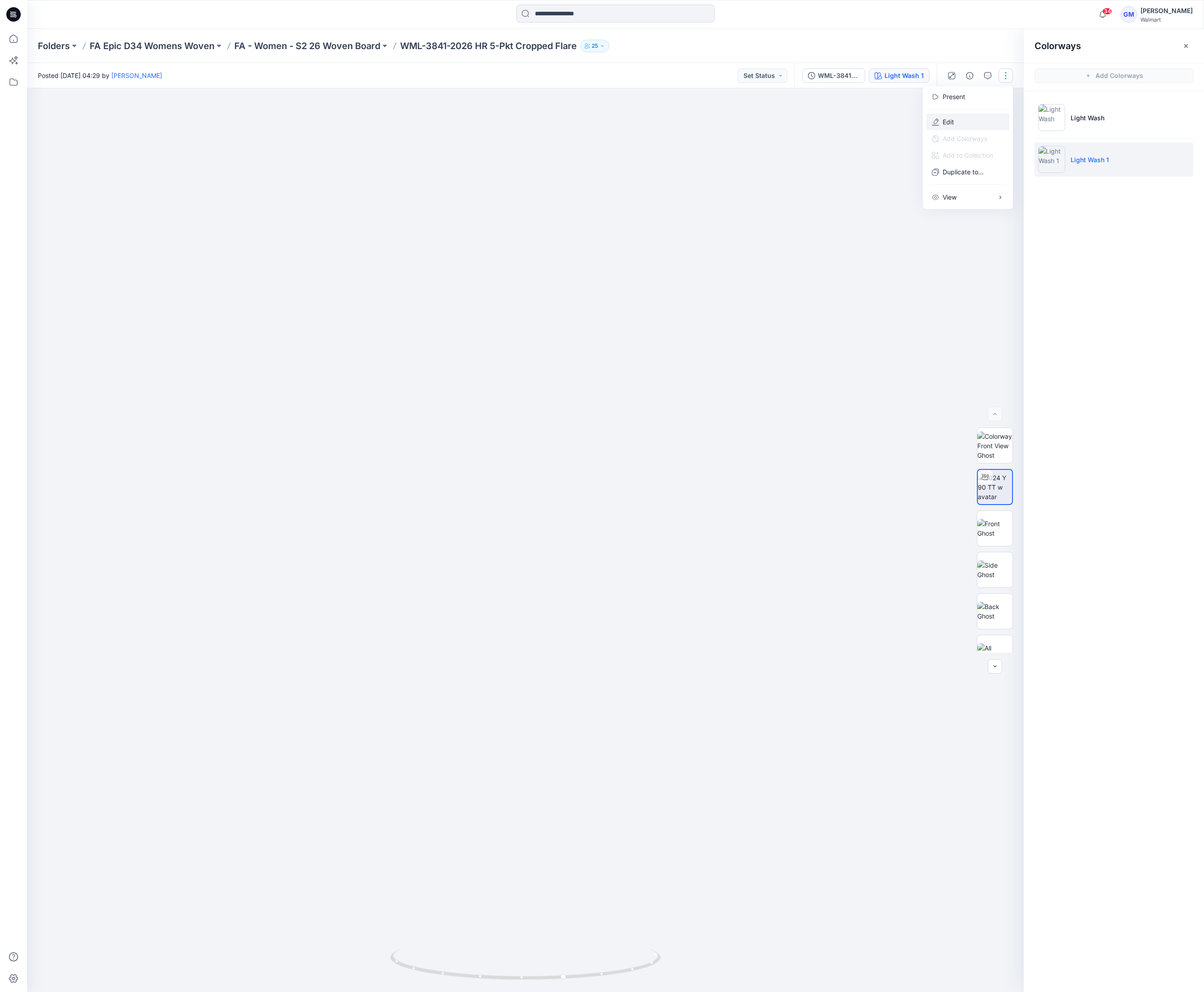
click at [959, 119] on button "Edit" at bounding box center [968, 122] width 83 height 16
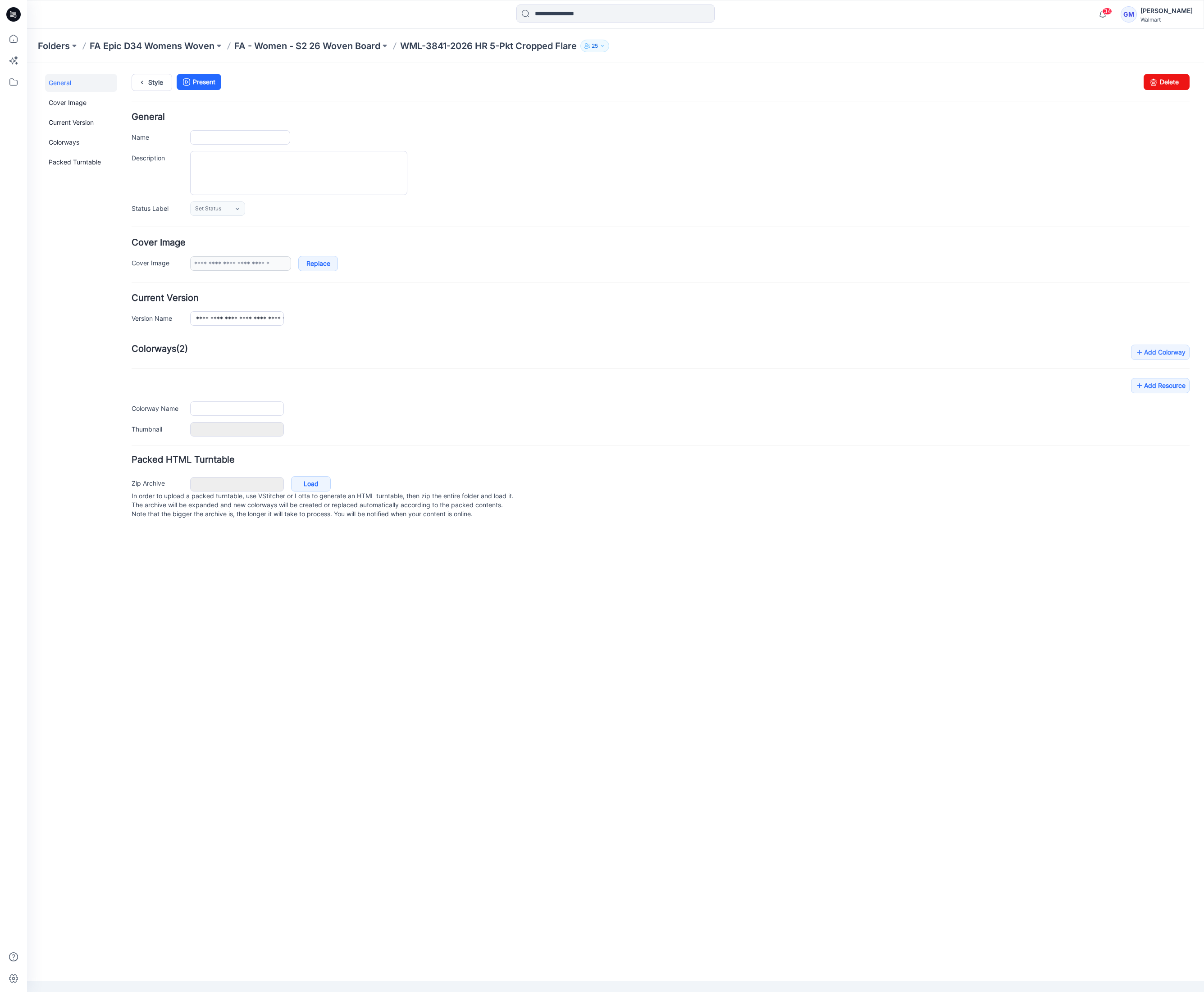
type input "**********"
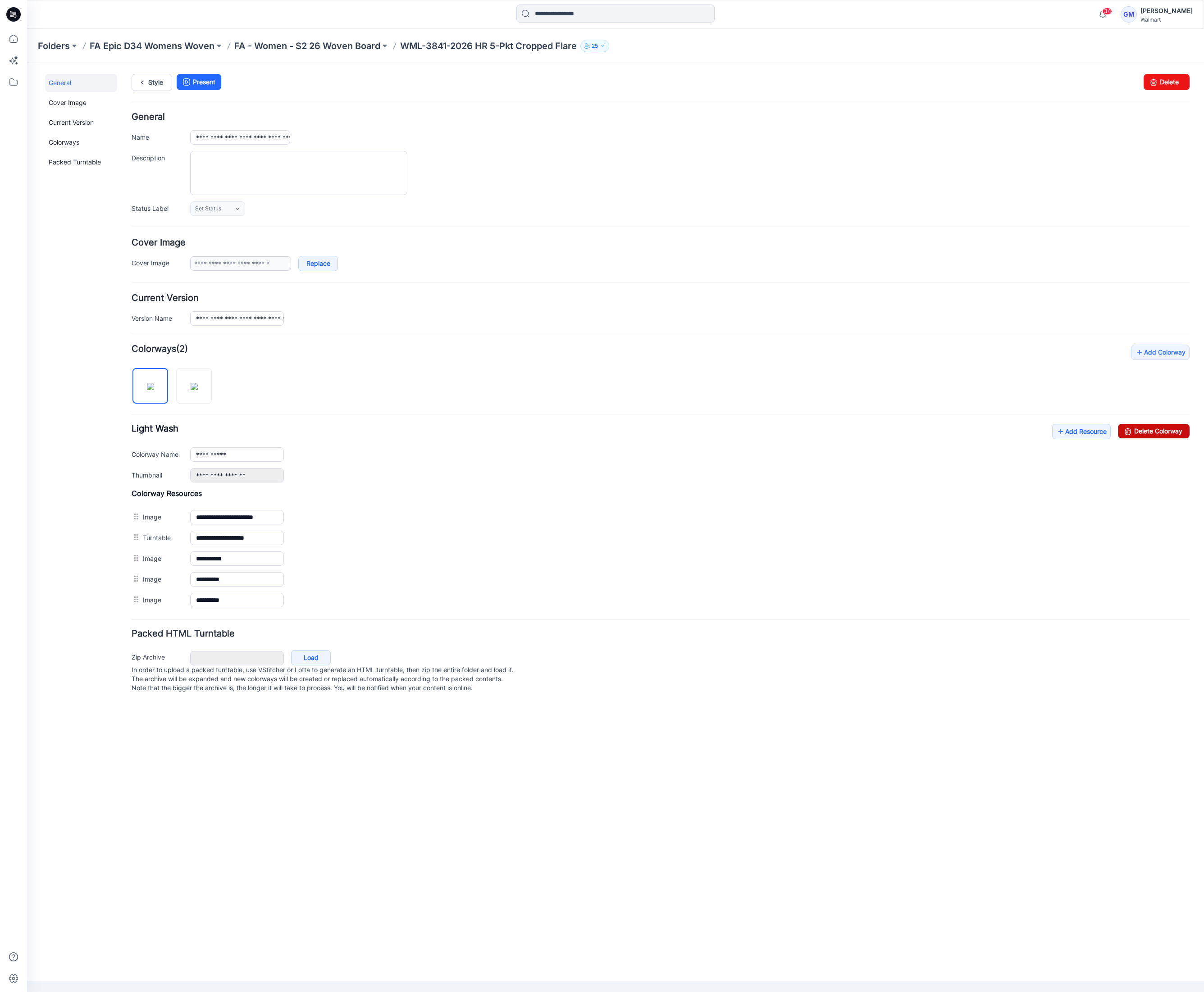
click at [1127, 431] on icon at bounding box center [1127, 431] width 13 height 14
click at [256, 455] on input "**********" at bounding box center [237, 454] width 93 height 14
type input "**********"
drag, startPoint x: 152, startPoint y: 79, endPoint x: 466, endPoint y: 69, distance: 314.2
click at [152, 79] on link "Style" at bounding box center [152, 82] width 40 height 17
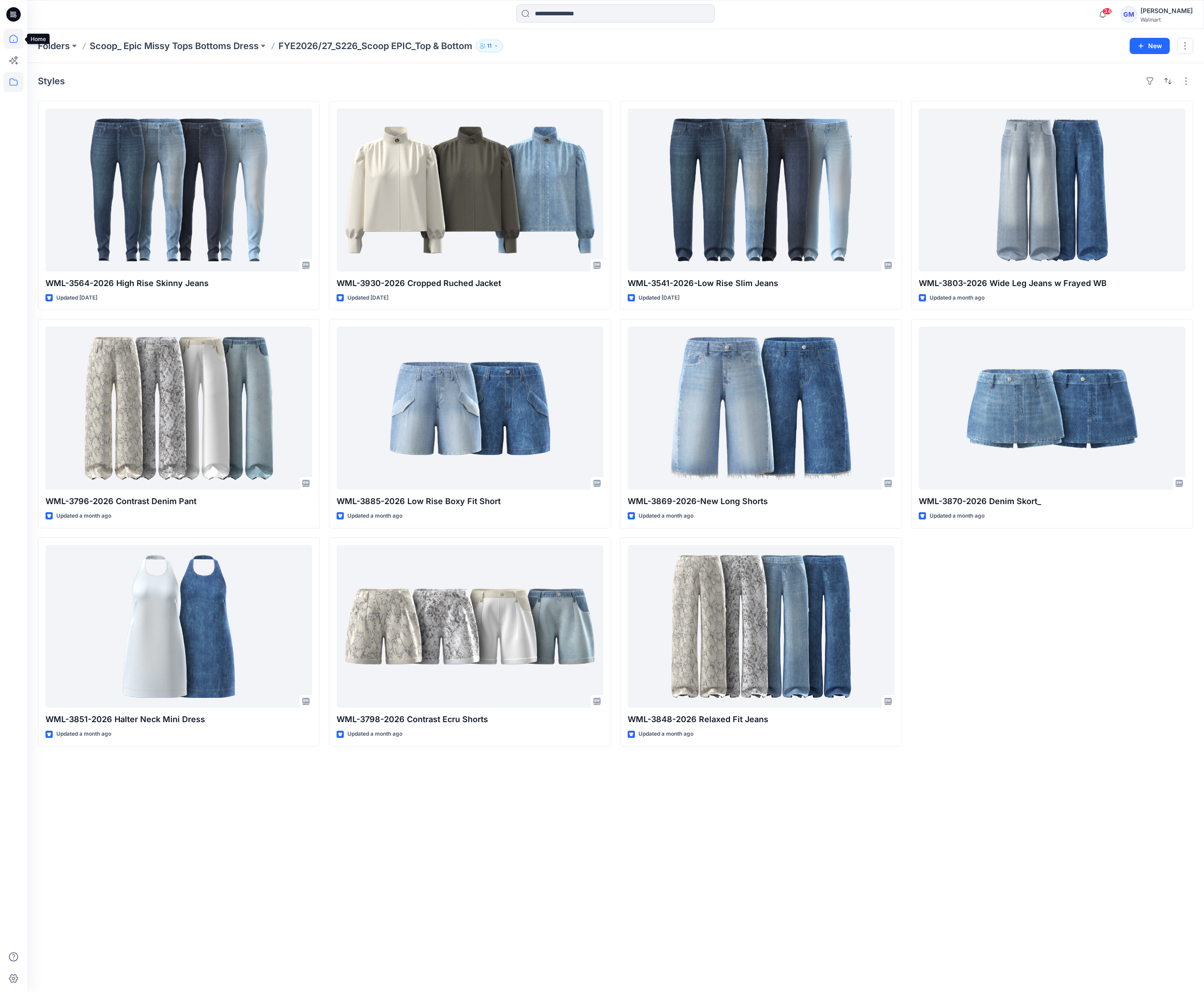
click at [19, 40] on icon at bounding box center [14, 39] width 20 height 20
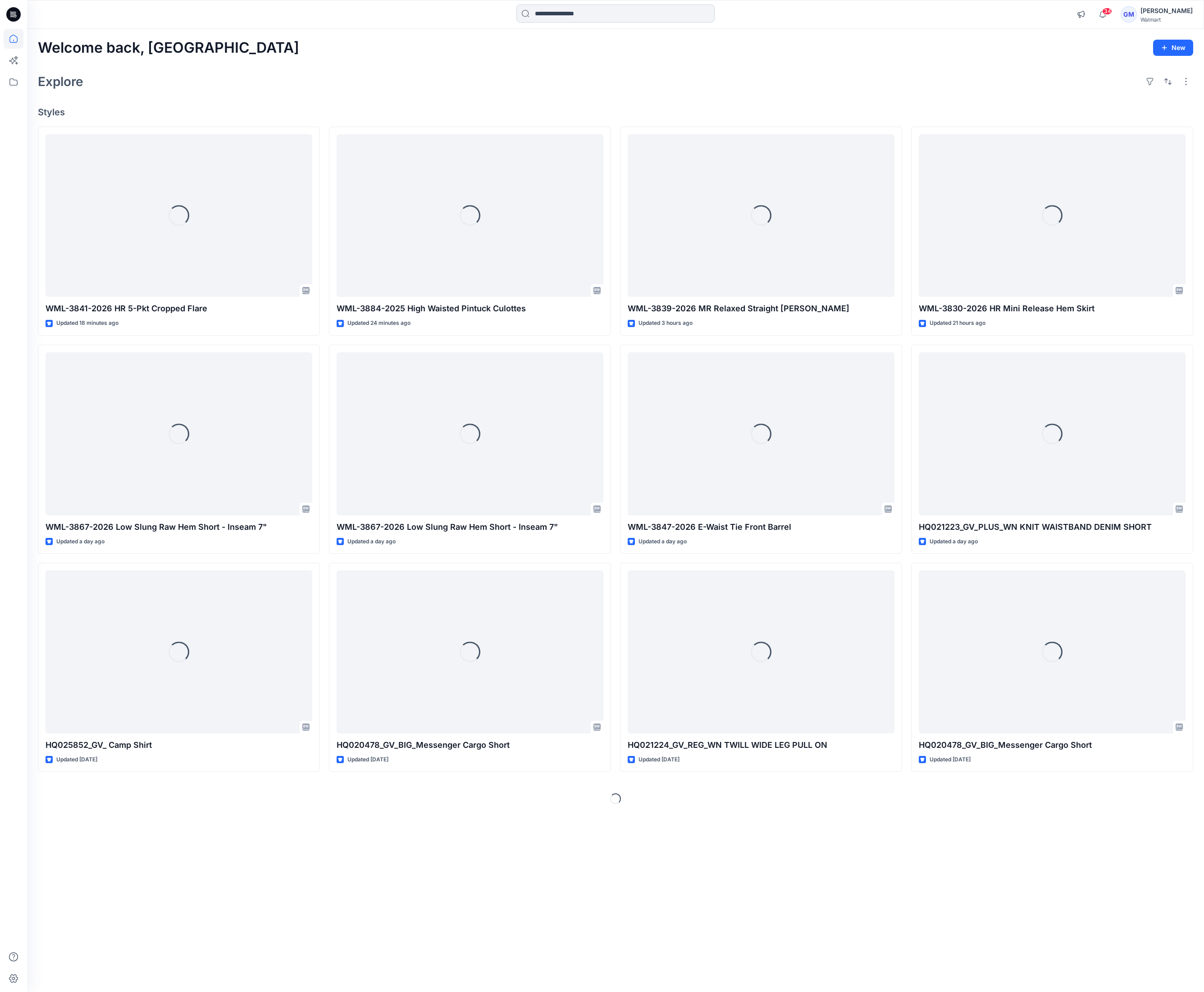
click at [627, 10] on input at bounding box center [616, 13] width 198 height 18
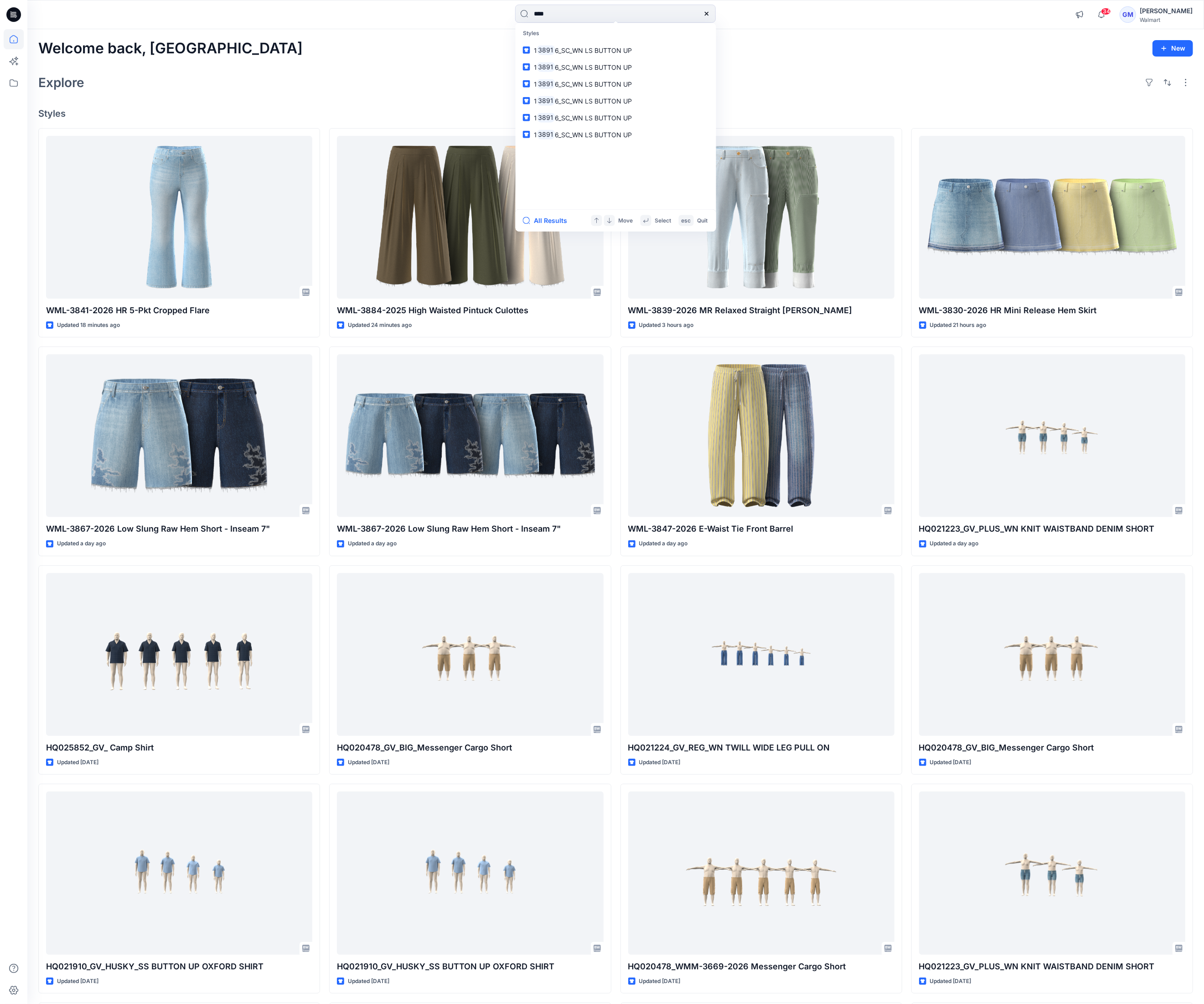
drag, startPoint x: 554, startPoint y: 7, endPoint x: 483, endPoint y: 7, distance: 71.0
click at [483, 7] on div "**** Styles 1 3891 6_SC_WN LS BUTTON UP 1 3891 6_SC_WN LS BUTTON UP 1 3891 6_SC…" at bounding box center [615, 14] width 588 height 20
type input "*********"
click at [559, 219] on button "All Results" at bounding box center [548, 221] width 50 height 11
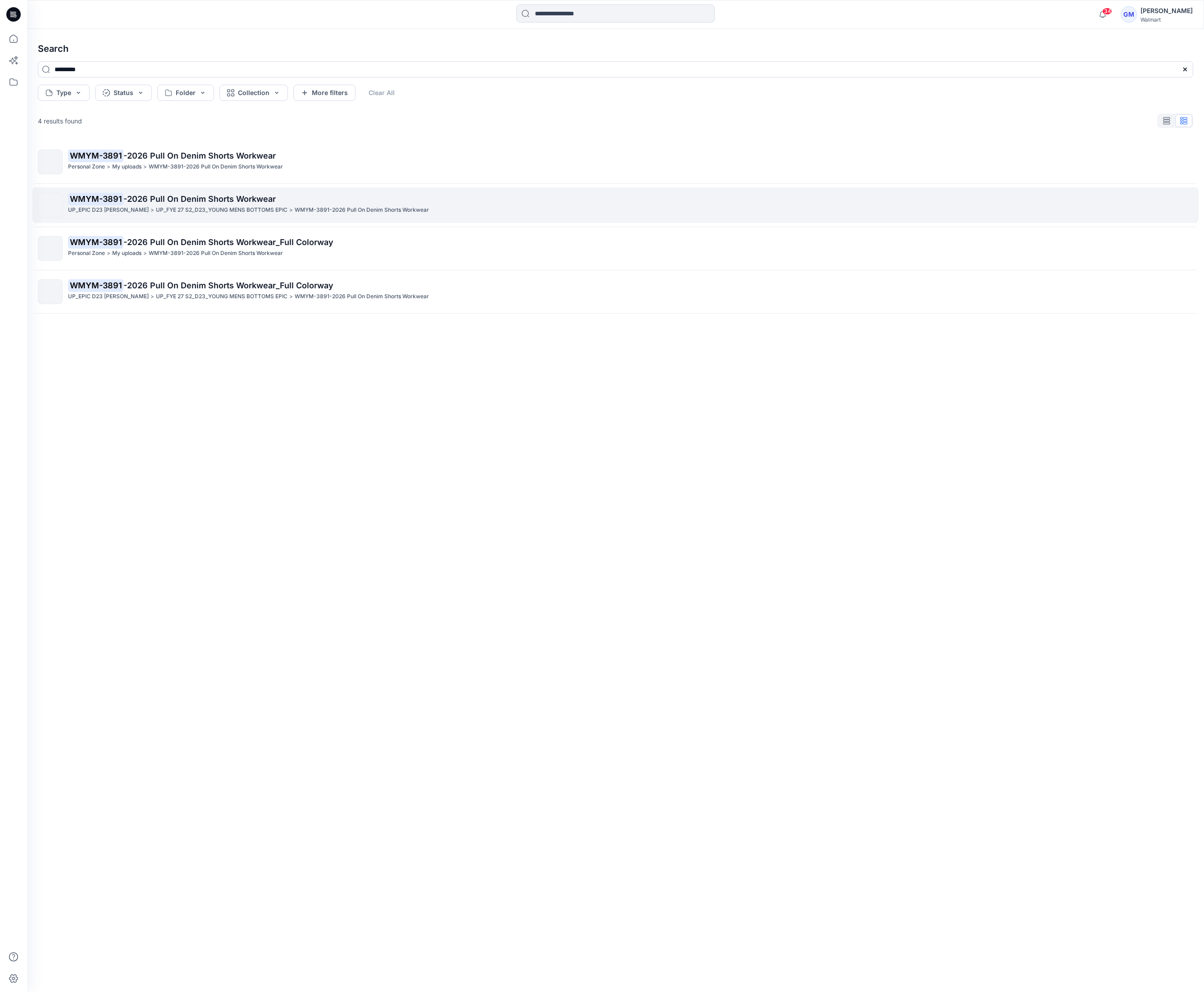
click at [191, 196] on span "-2026 Pull On Denim Shorts Workwear" at bounding box center [200, 198] width 153 height 9
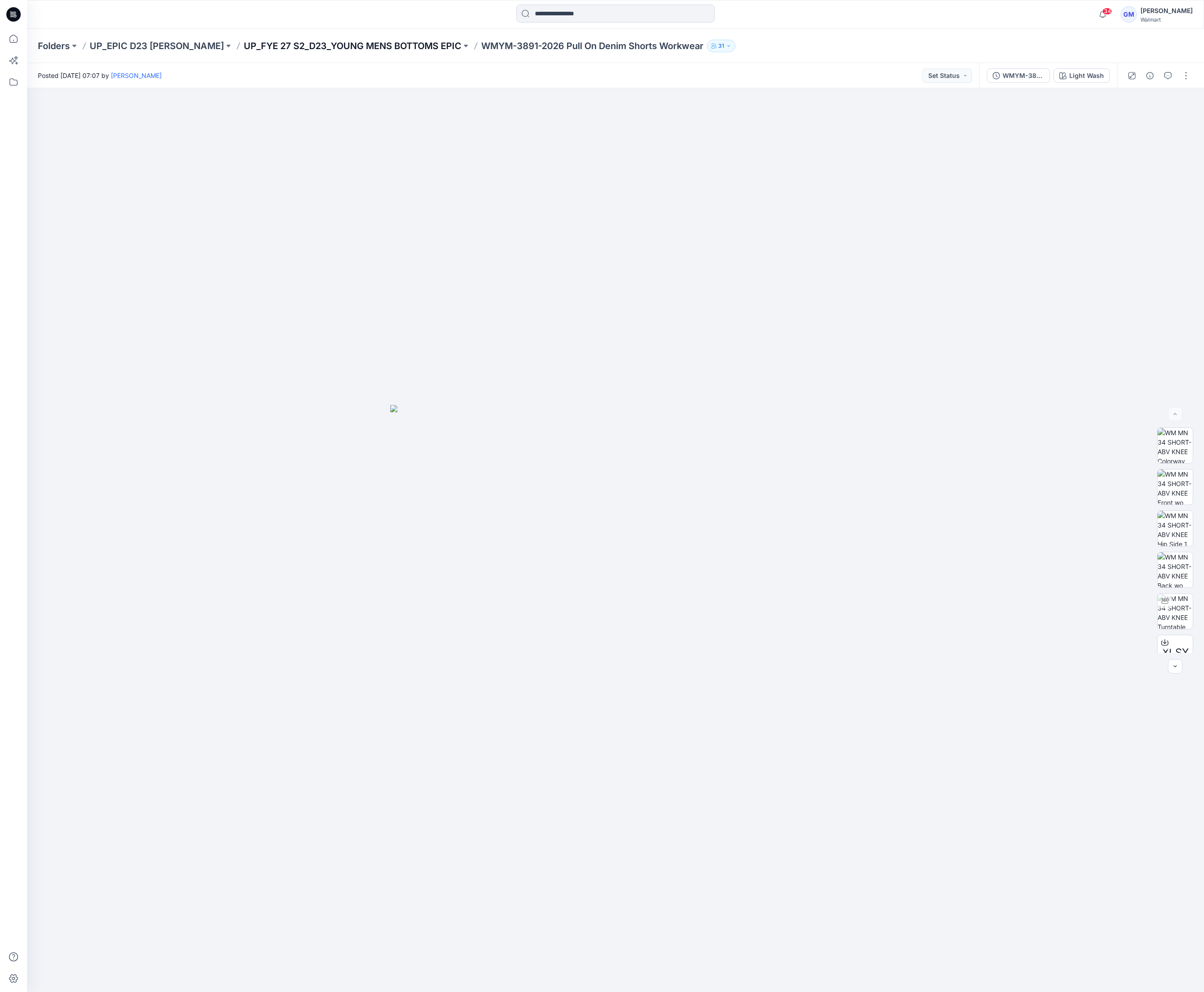
click at [424, 50] on p "UP_FYE 27 S2_D23_YOUNG MENS BOTTOMS EPIC" at bounding box center [353, 46] width 218 height 13
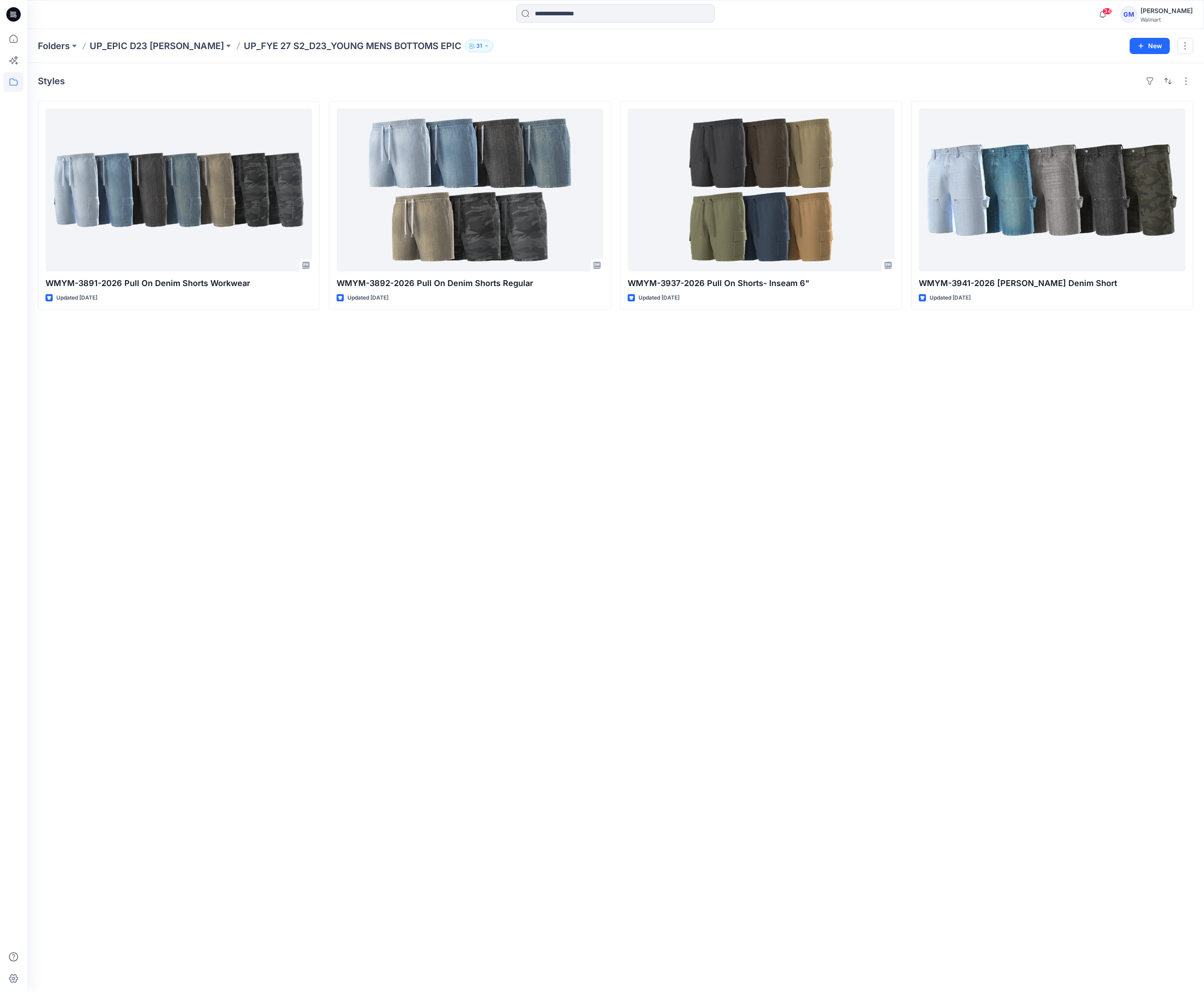
click at [617, 621] on div "Styles WMYM-3891-2026 Pull On Denim Shorts Workwear Updated [DATE] WMYM-3892-20…" at bounding box center [615, 527] width 1177 height 929
